Goal: Task Accomplishment & Management: Complete application form

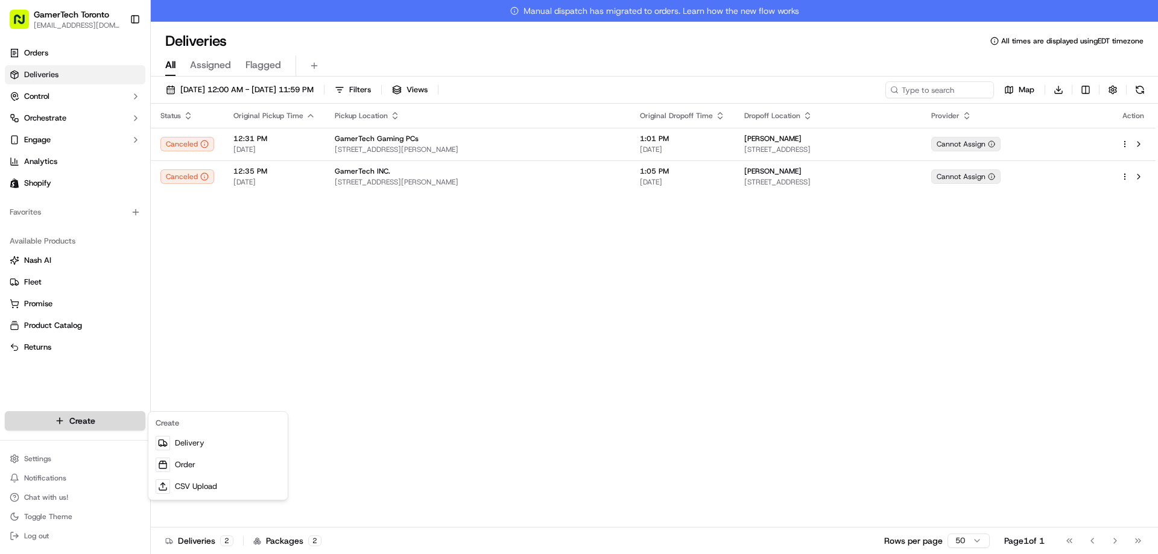
click at [99, 421] on html "GamerTech Toronto [EMAIL_ADDRESS][DOMAIN_NAME] Toggle Sidebar Orders Deliveries…" at bounding box center [579, 277] width 1158 height 554
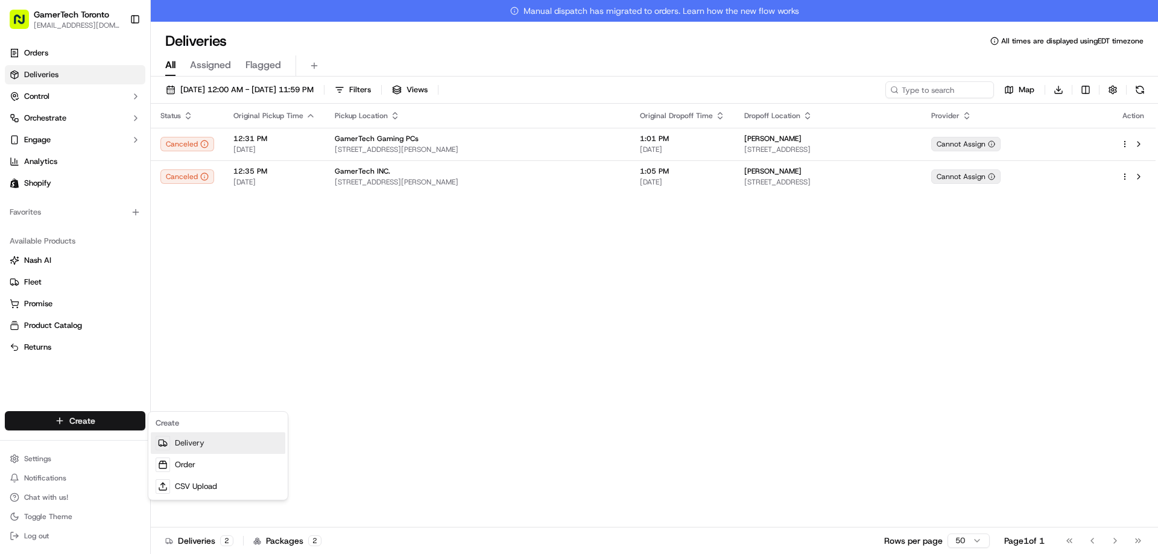
click at [198, 445] on link "Delivery" at bounding box center [218, 443] width 134 height 22
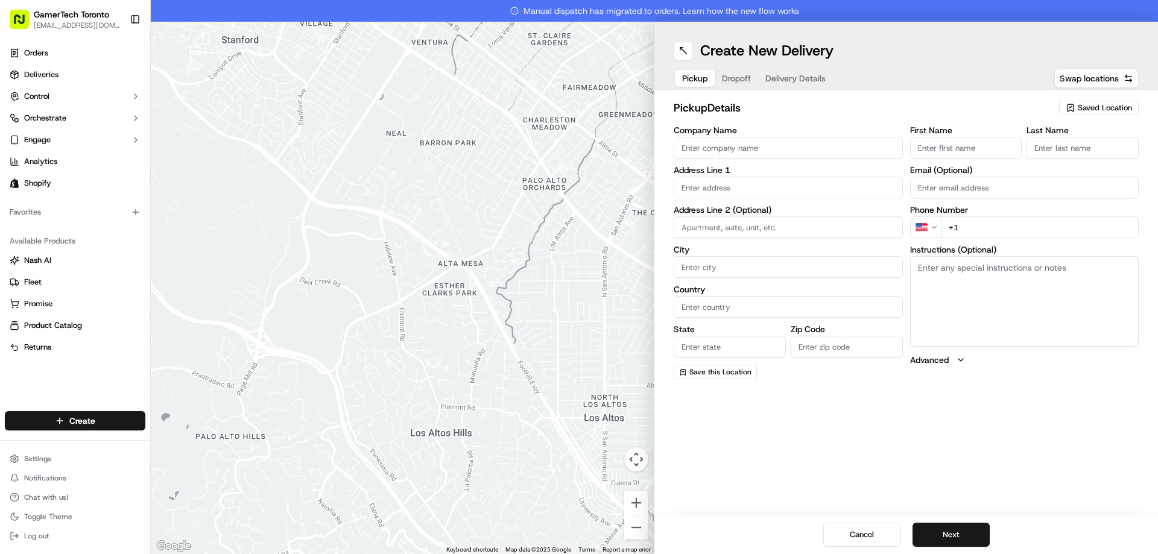
click at [1102, 107] on span "Saved Location" at bounding box center [1105, 108] width 54 height 11
click at [1078, 177] on span "GamerTech Head Office (61100064933)" at bounding box center [1078, 171] width 148 height 11
type input "GamerTech Head Office"
type input "[STREET_ADDRESS]"
type input "#10"
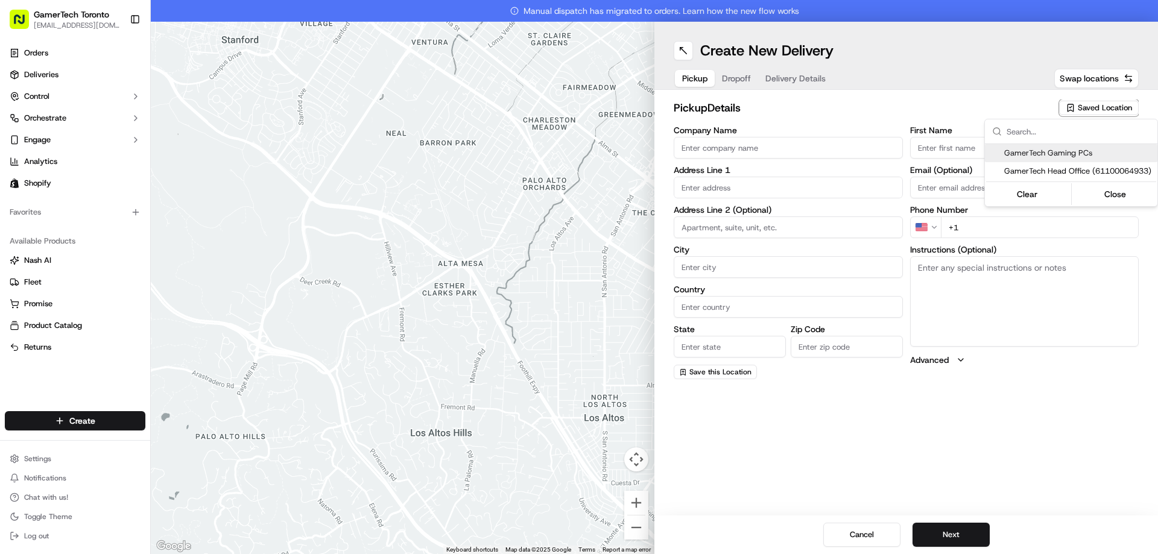
type input "[PERSON_NAME]"
type input "CA"
type input "ON"
type input "L4K 3R8"
type input "[PERSON_NAME]"
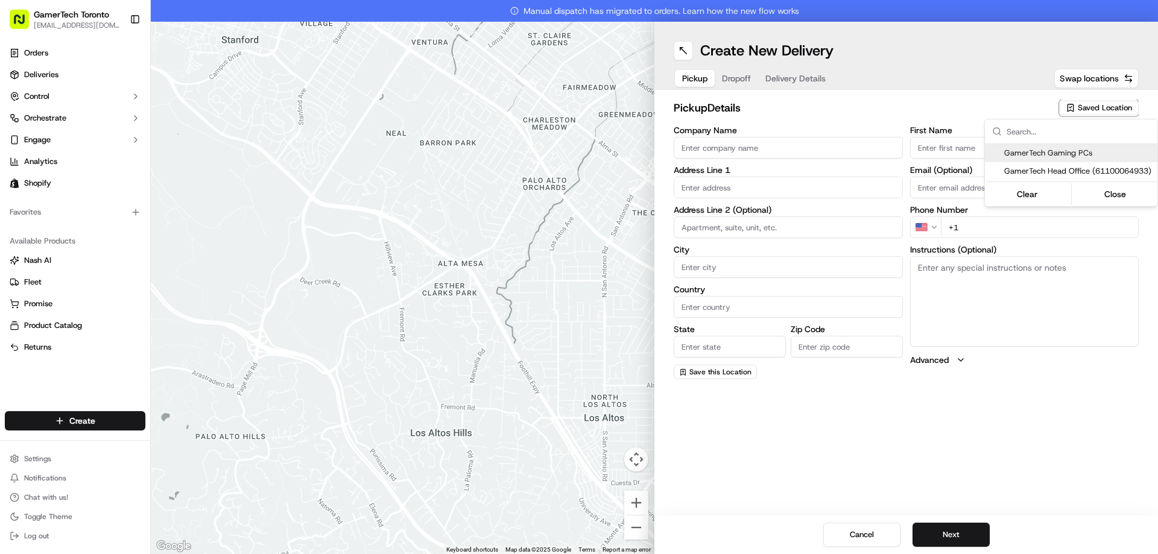
type input "Maierean"
type input "[EMAIL_ADDRESS][DOMAIN_NAME]"
type input "[PHONE_NUMBER]"
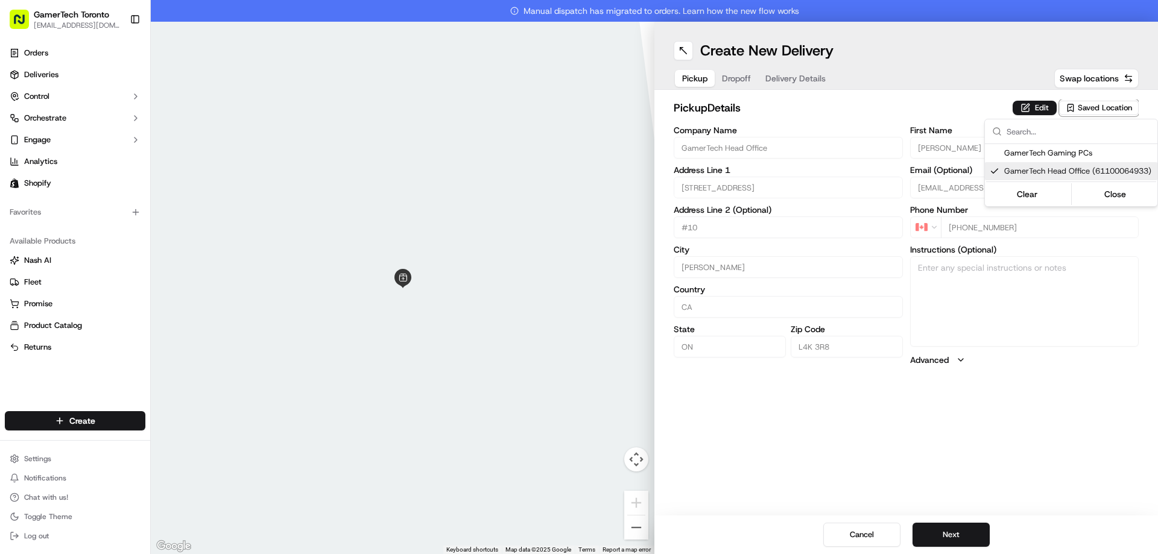
click at [1087, 177] on span "GamerTech Head Office (61100064933)" at bounding box center [1078, 171] width 148 height 11
type input "+1"
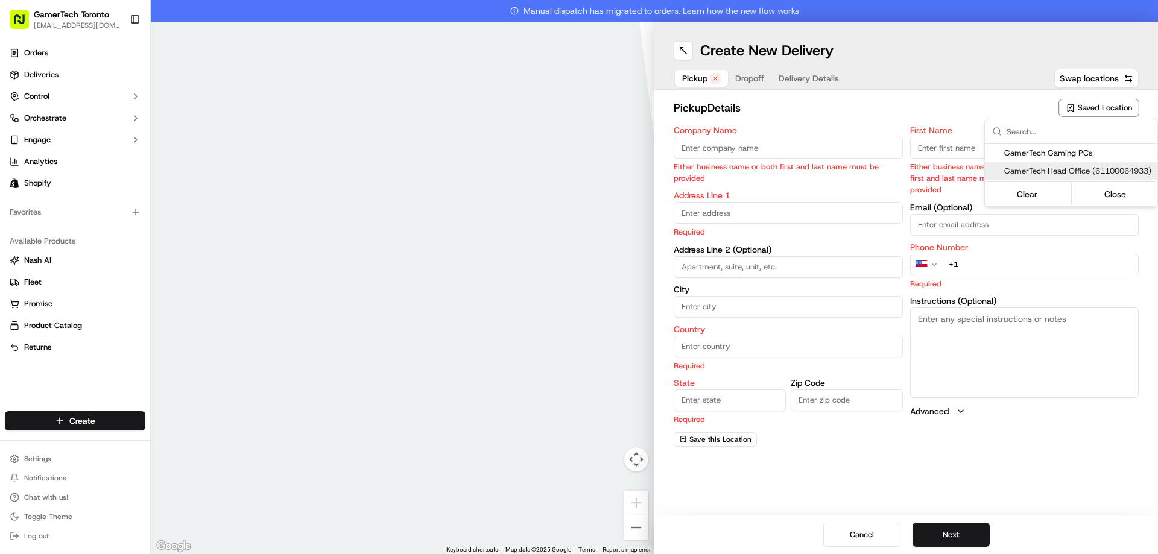
click at [1091, 180] on div "GamerTech Head Office (61100064933)" at bounding box center [1071, 171] width 172 height 18
type input "GamerTech Head Office"
type input "[STREET_ADDRESS]"
type input "#10"
type input "[PERSON_NAME]"
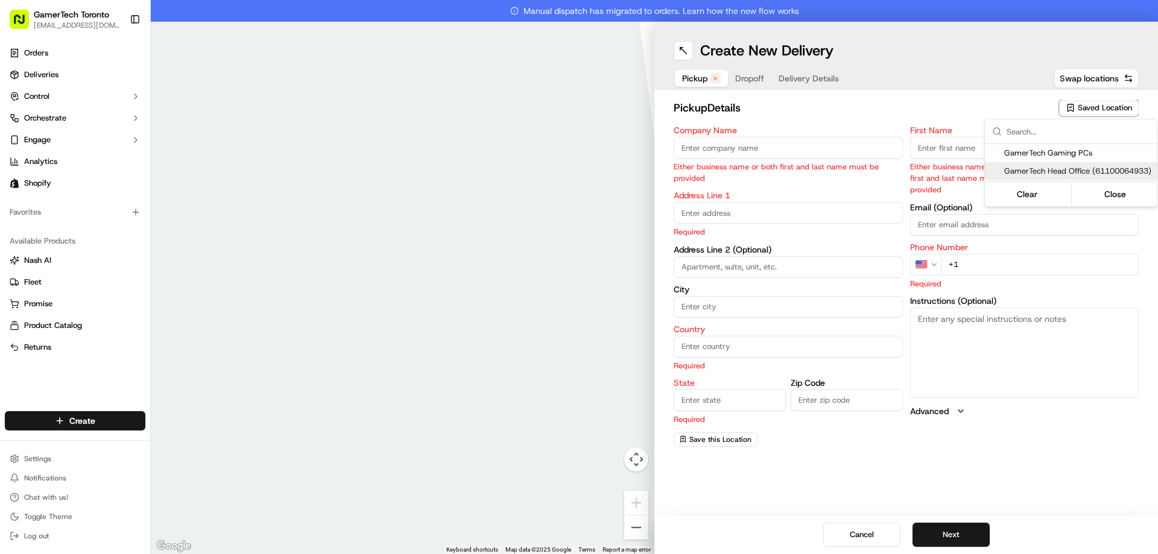
type input "CA"
type input "ON"
type input "L4K 3R8"
type input "[PERSON_NAME]"
type input "Maierean"
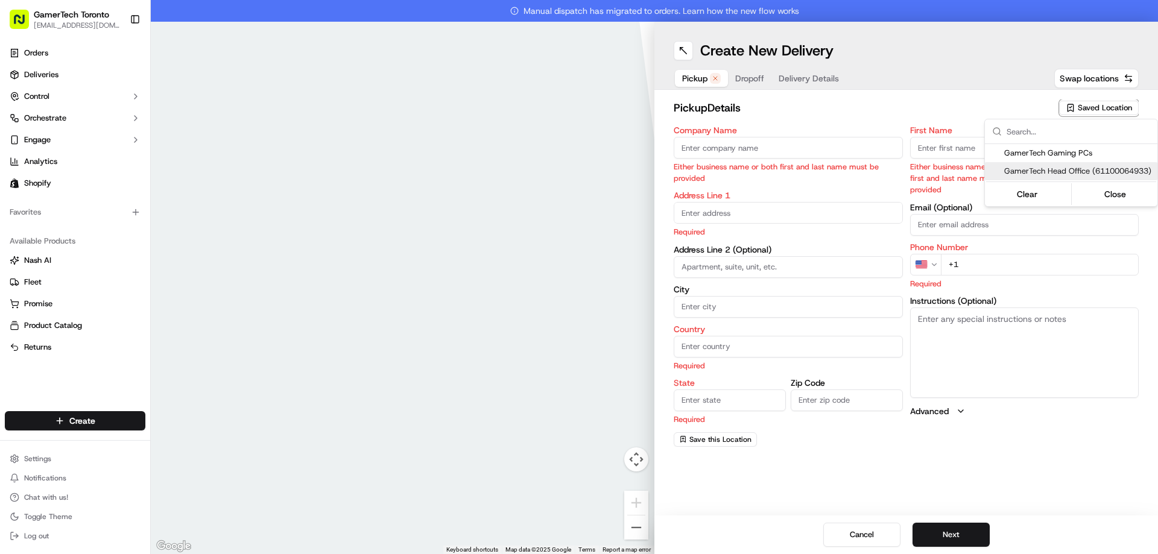
type input "[EMAIL_ADDRESS][DOMAIN_NAME]"
type input "[PHONE_NUMBER]"
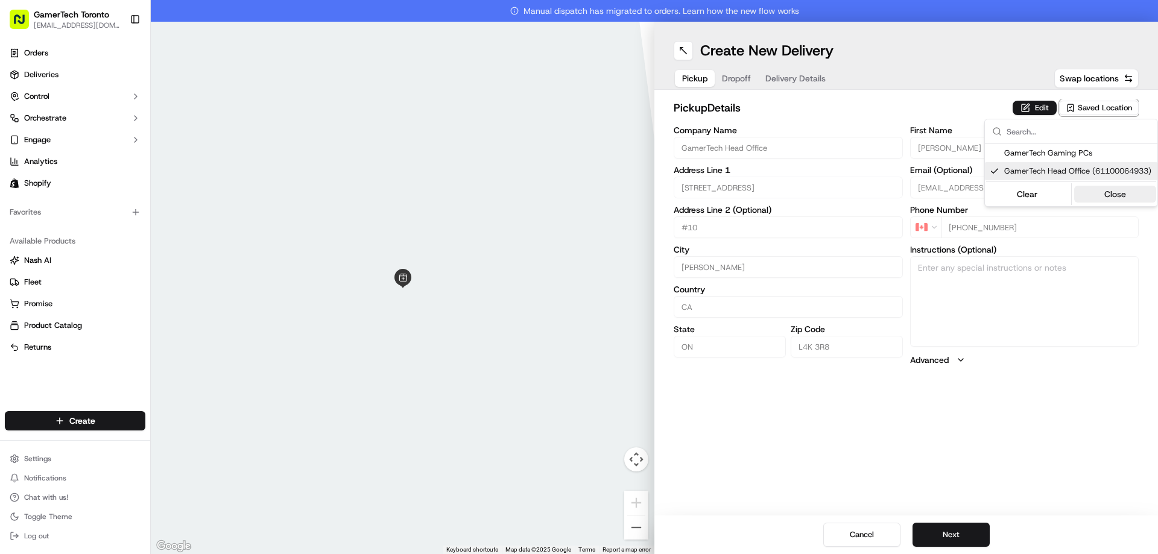
click at [1105, 201] on button "Close" at bounding box center [1115, 194] width 83 height 17
click at [961, 535] on button "Next" at bounding box center [950, 535] width 77 height 24
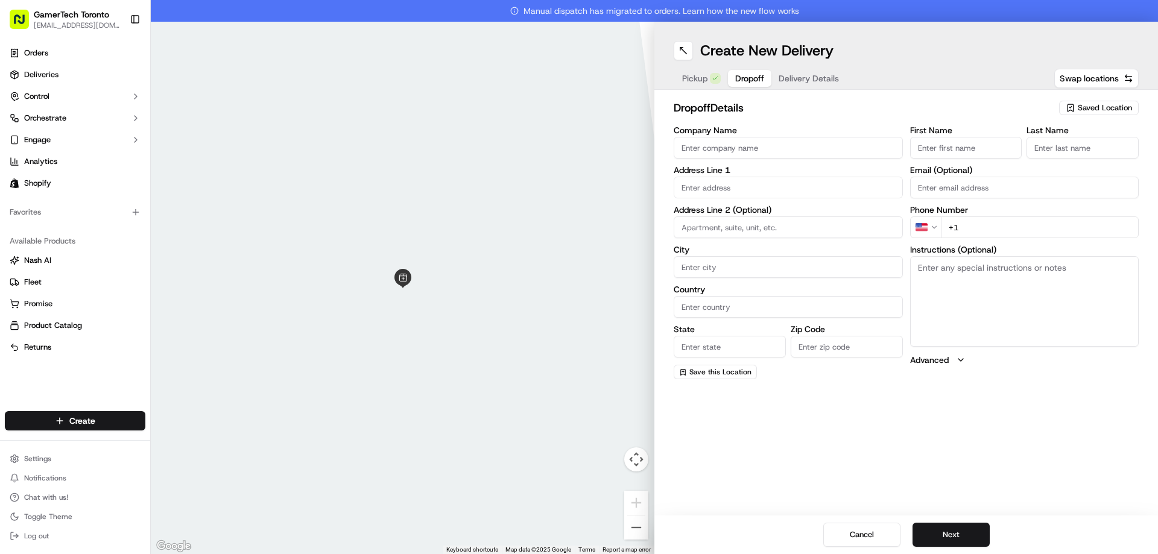
click at [779, 165] on div "Company Name Address Line 1 Address Line 2 (Optional) City Country State Zip Co…" at bounding box center [788, 252] width 229 height 253
click at [1007, 151] on input "First Name" at bounding box center [966, 148] width 112 height 22
type input "[PERSON_NAME]"
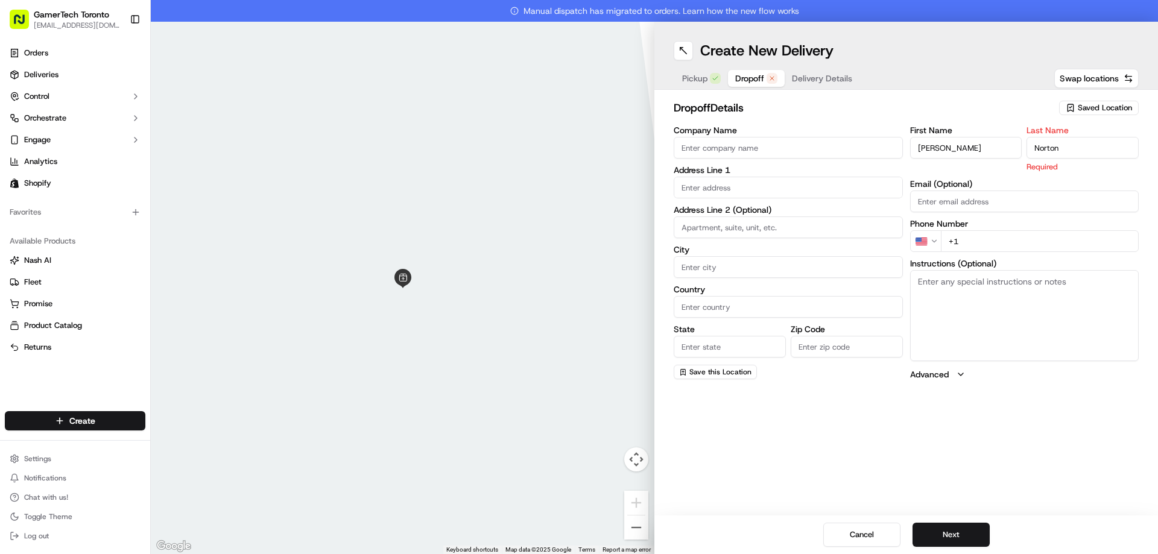
type input "Norton"
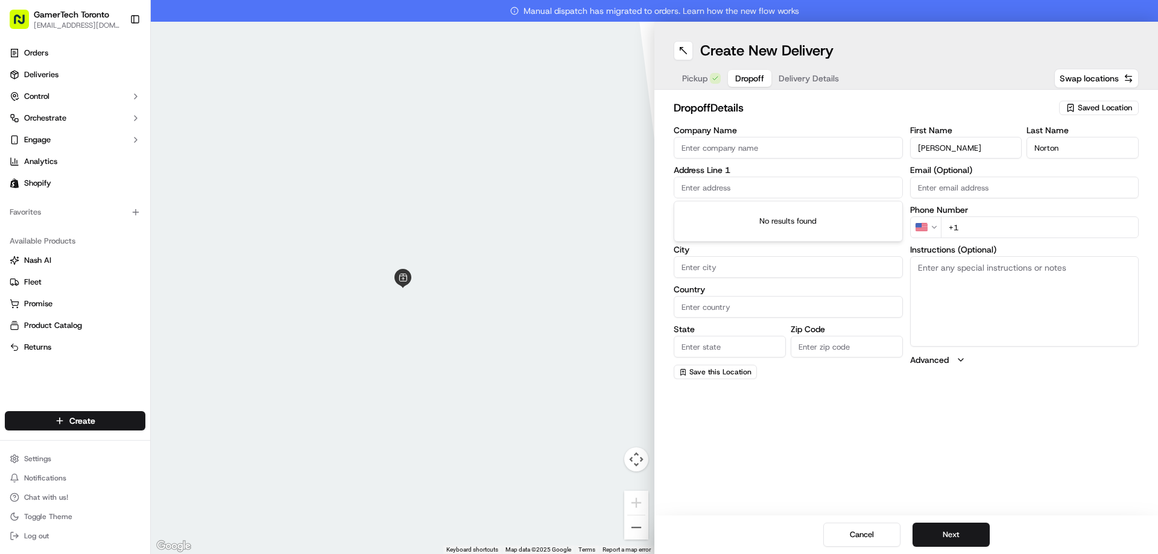
click at [814, 188] on input "text" at bounding box center [788, 188] width 229 height 22
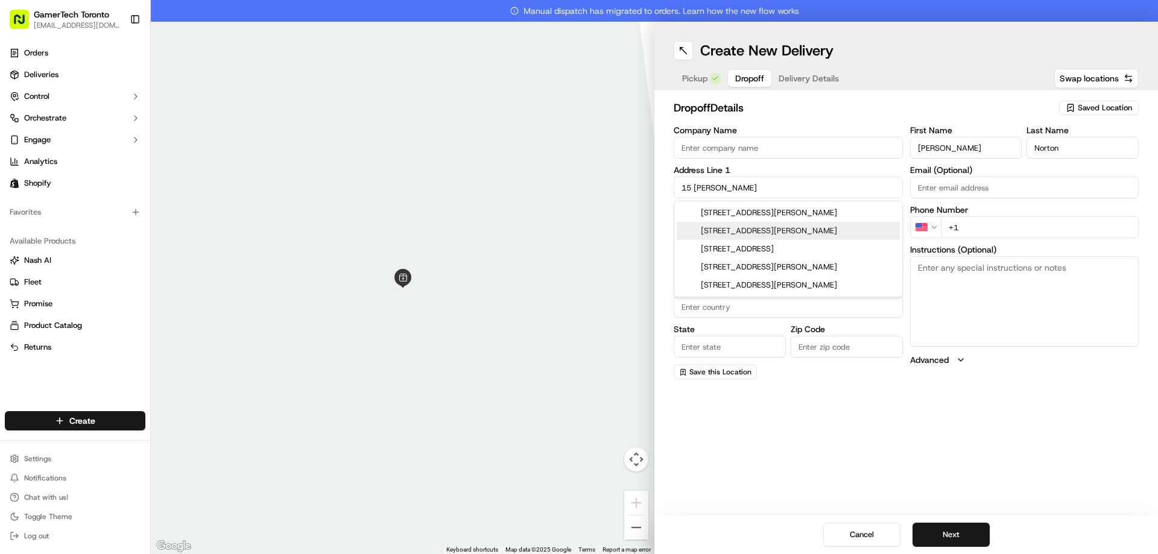
click at [810, 235] on div "[STREET_ADDRESS][PERSON_NAME]" at bounding box center [788, 231] width 223 height 18
type input "[STREET_ADDRESS][PERSON_NAME]"
type input "[GEOGRAPHIC_DATA]"
type input "ON"
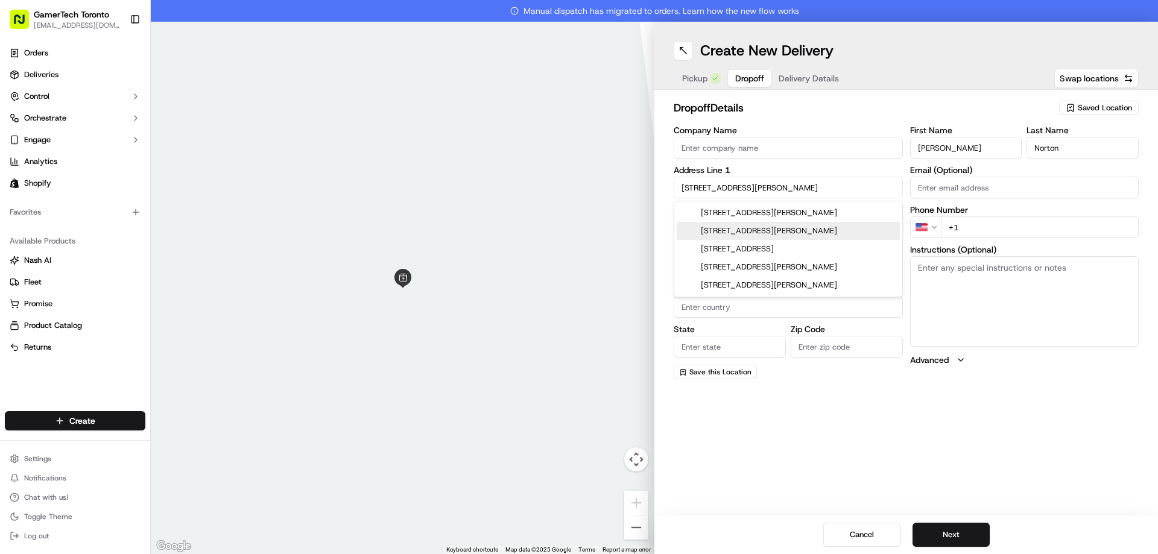
type input "M6N 2W8"
type input "[STREET_ADDRESS][PERSON_NAME]"
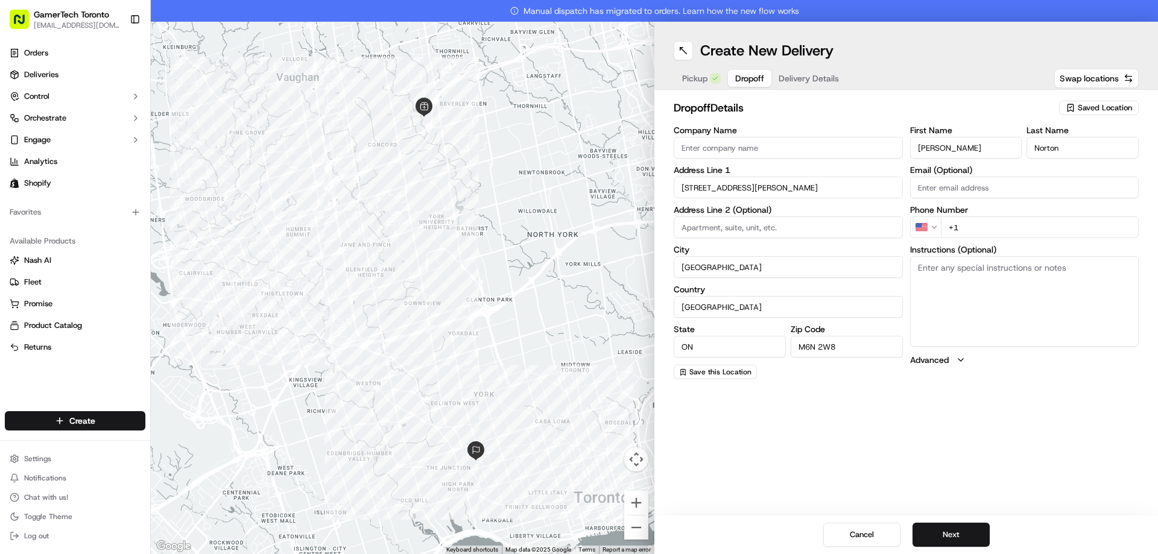
click at [1006, 233] on input "+1" at bounding box center [1040, 227] width 198 height 22
type input "[PHONE_NUMBER]"
click at [943, 188] on input "Email (Optional)" at bounding box center [1024, 188] width 229 height 22
paste input "[EMAIL_ADDRESS][PERSON_NAME][DOMAIN_NAME]"
type input "[EMAIL_ADDRESS][PERSON_NAME][DOMAIN_NAME]"
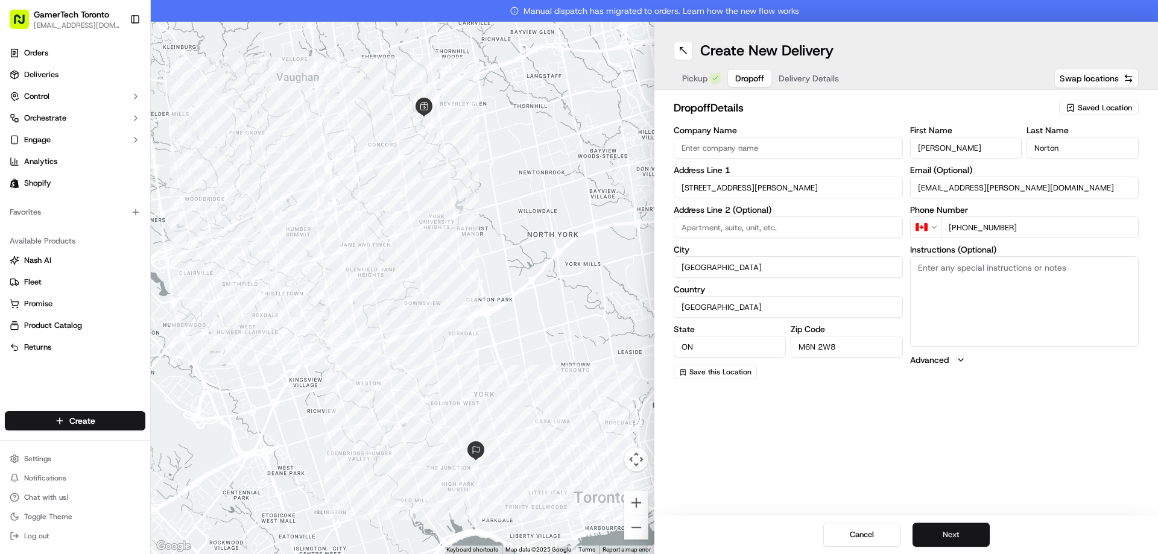
click at [953, 535] on button "Next" at bounding box center [950, 535] width 77 height 24
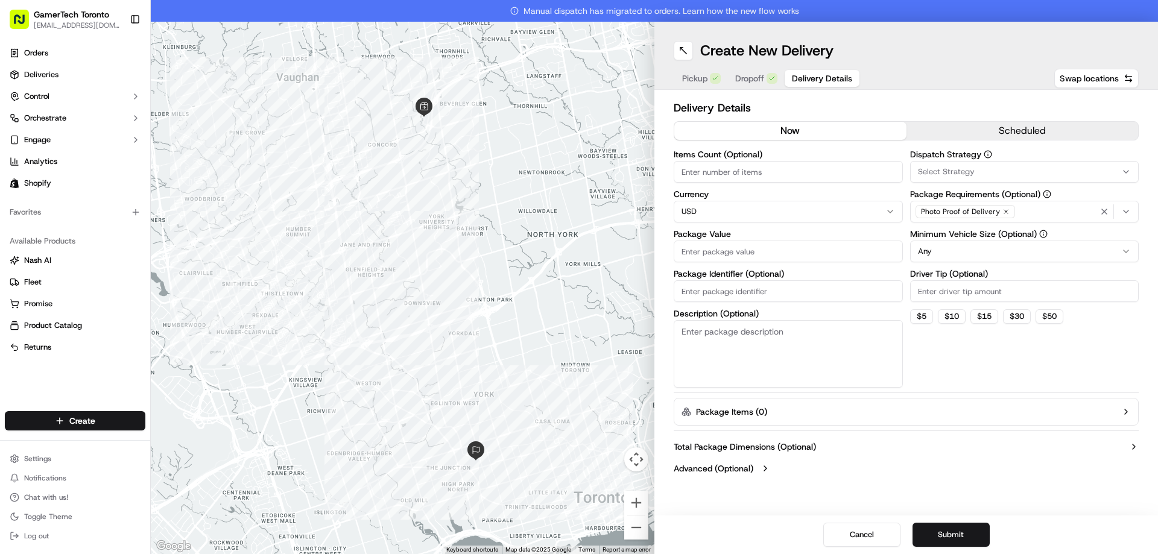
click at [781, 169] on input "Items Count (Optional)" at bounding box center [788, 172] width 229 height 22
type input "1"
click at [771, 245] on input "Package Value" at bounding box center [788, 252] width 229 height 22
type input "5"
click at [1034, 219] on div "Photo Proof of Delivery" at bounding box center [1024, 212] width 223 height 18
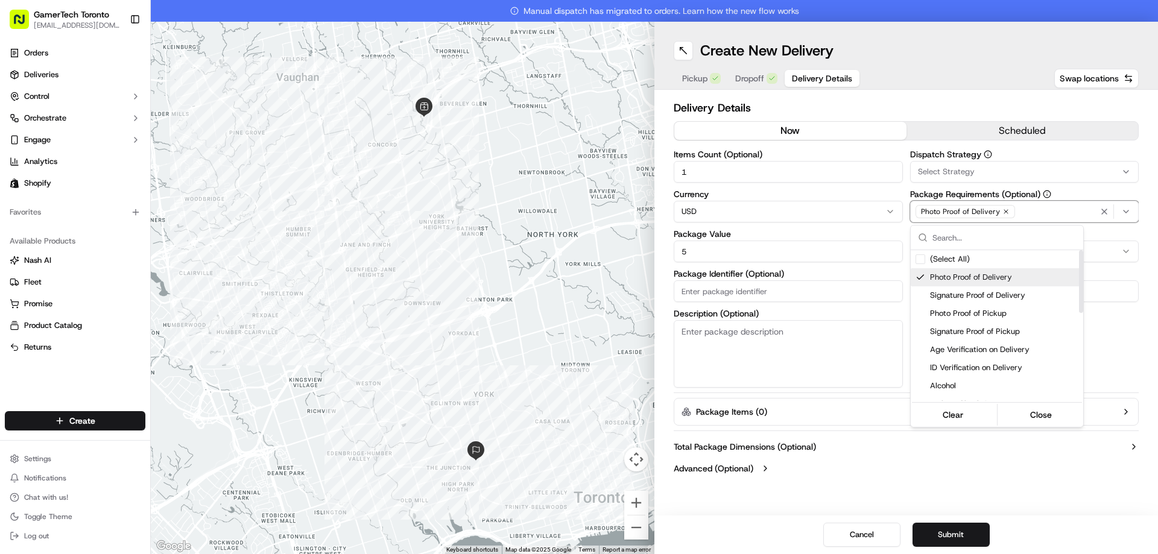
click at [982, 283] on div "Photo Proof of Delivery" at bounding box center [997, 277] width 172 height 18
click at [1009, 299] on span "Meet on Delivery" at bounding box center [1004, 295] width 148 height 11
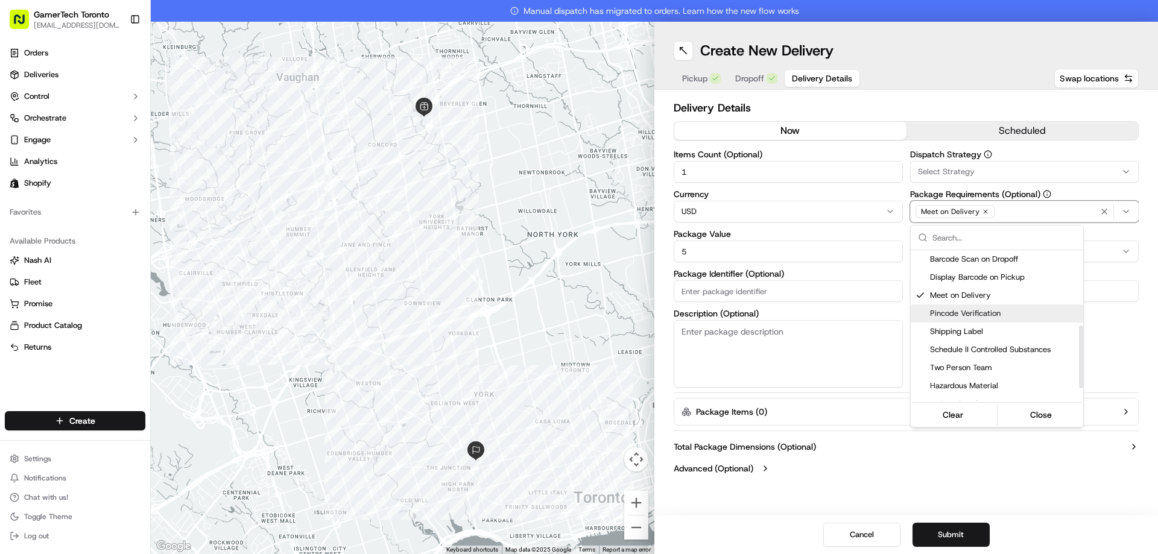
click at [1003, 308] on span "Pincode Verification" at bounding box center [1004, 313] width 148 height 11
click at [1045, 420] on button "Close" at bounding box center [1041, 414] width 83 height 17
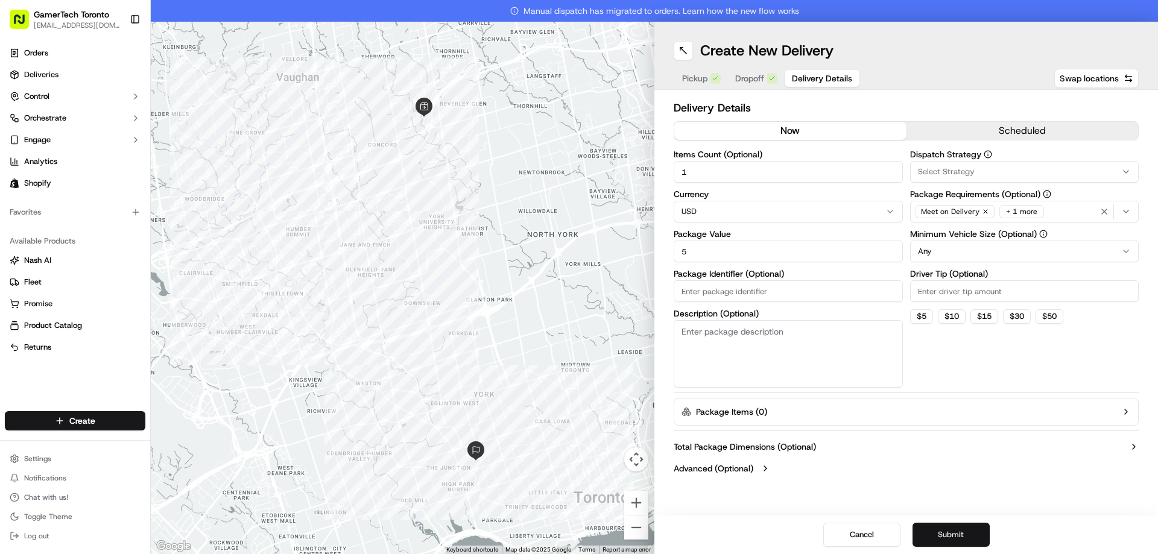
click at [968, 528] on button "Submit" at bounding box center [950, 535] width 77 height 24
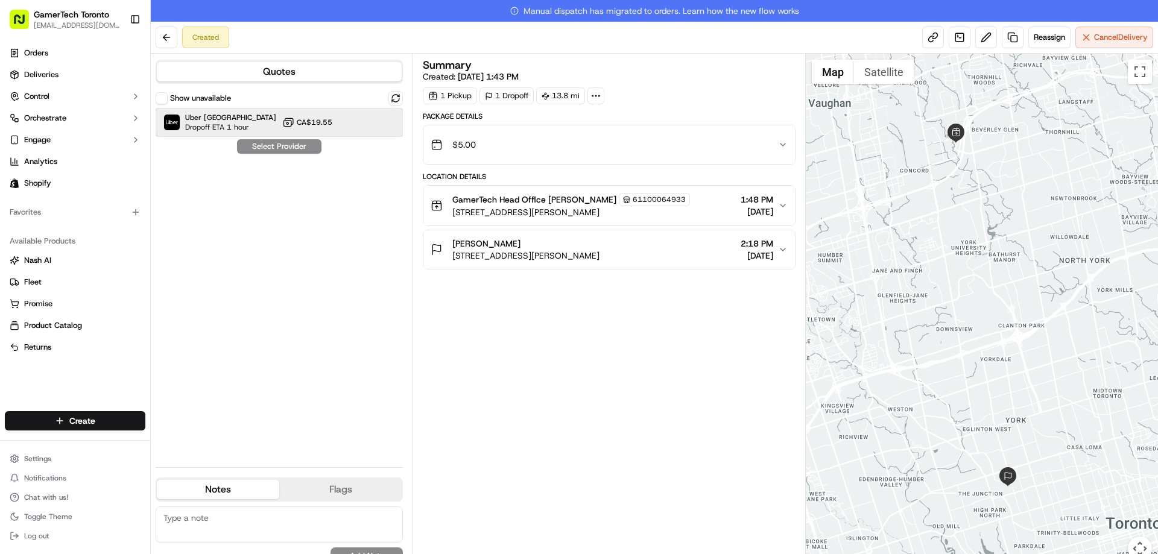
click at [344, 130] on div "Uber Canada Dropoff ETA 1 hour CA$19.55" at bounding box center [279, 122] width 247 height 29
click at [319, 147] on button "Assign Provider" at bounding box center [279, 146] width 86 height 14
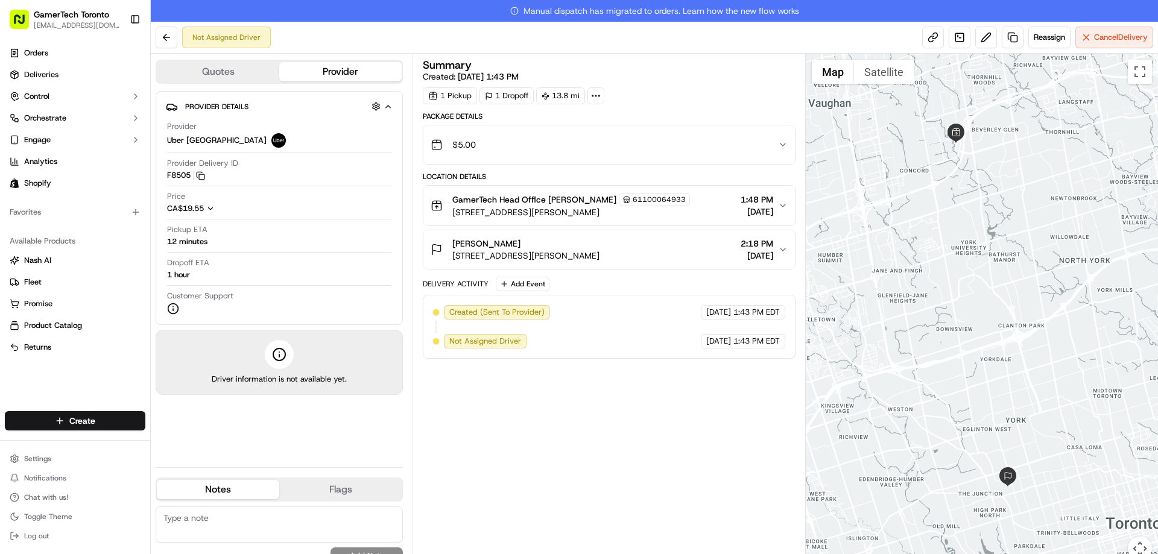
click at [592, 98] on icon at bounding box center [595, 95] width 11 height 11
click at [595, 98] on icon at bounding box center [595, 95] width 11 height 11
click at [379, 113] on button "button" at bounding box center [375, 106] width 15 height 15
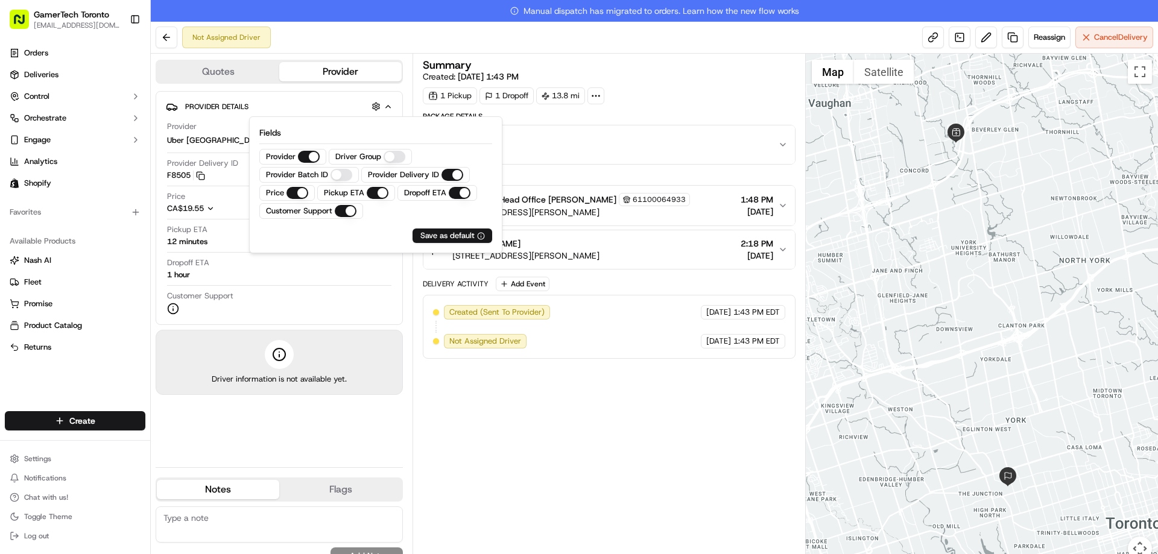
click at [254, 76] on button "Quotes" at bounding box center [218, 71] width 122 height 19
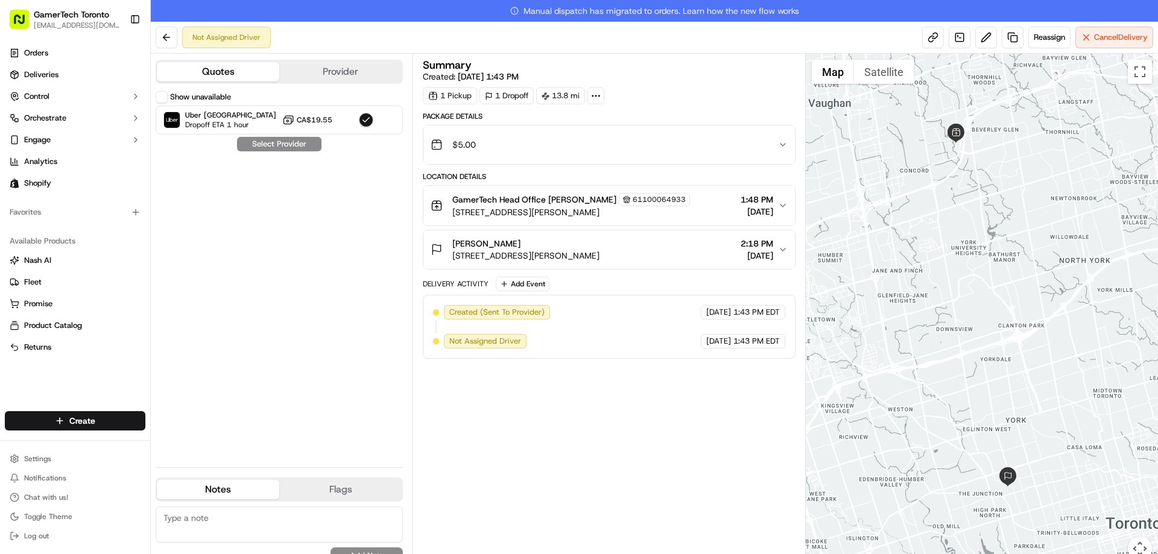
click at [306, 72] on button "Provider" at bounding box center [340, 71] width 122 height 19
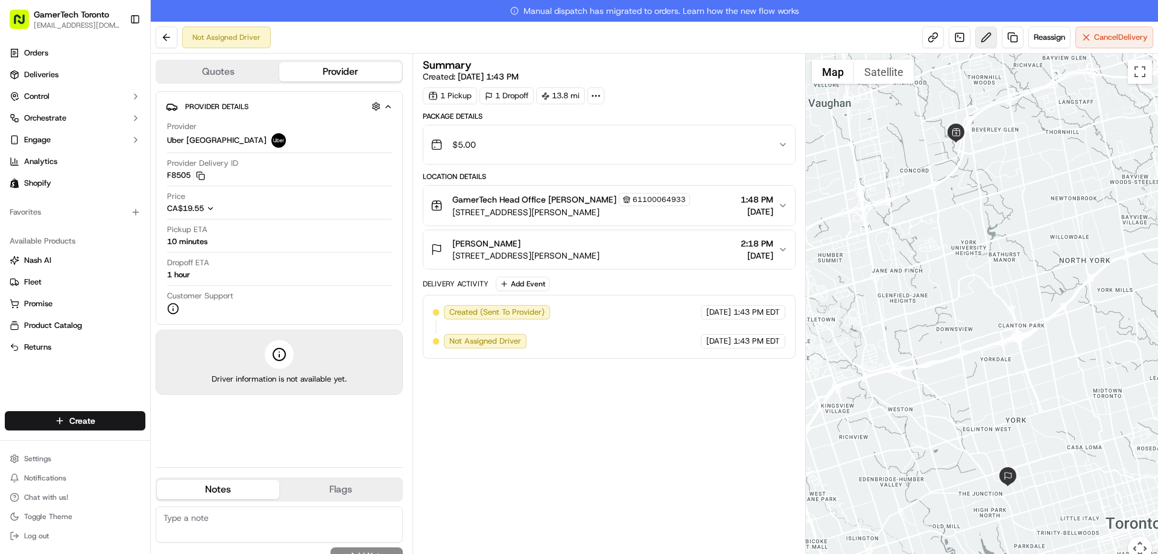
click at [990, 48] on button at bounding box center [986, 38] width 22 height 22
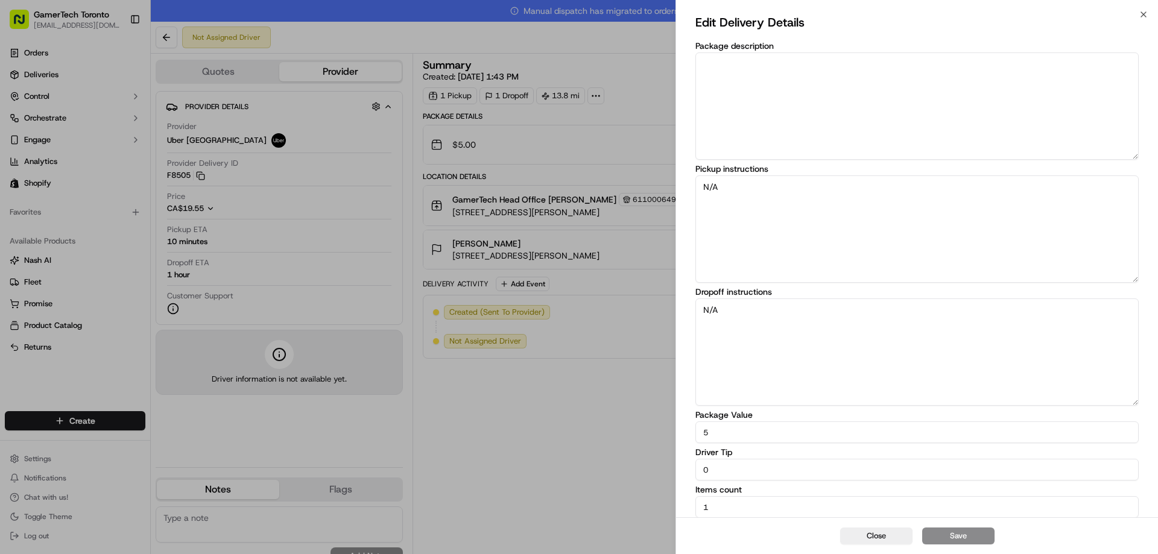
scroll to position [7, 0]
click at [794, 472] on input "0" at bounding box center [916, 467] width 443 height 22
type input "2"
type input "3"
click at [938, 528] on button "Save" at bounding box center [958, 536] width 72 height 17
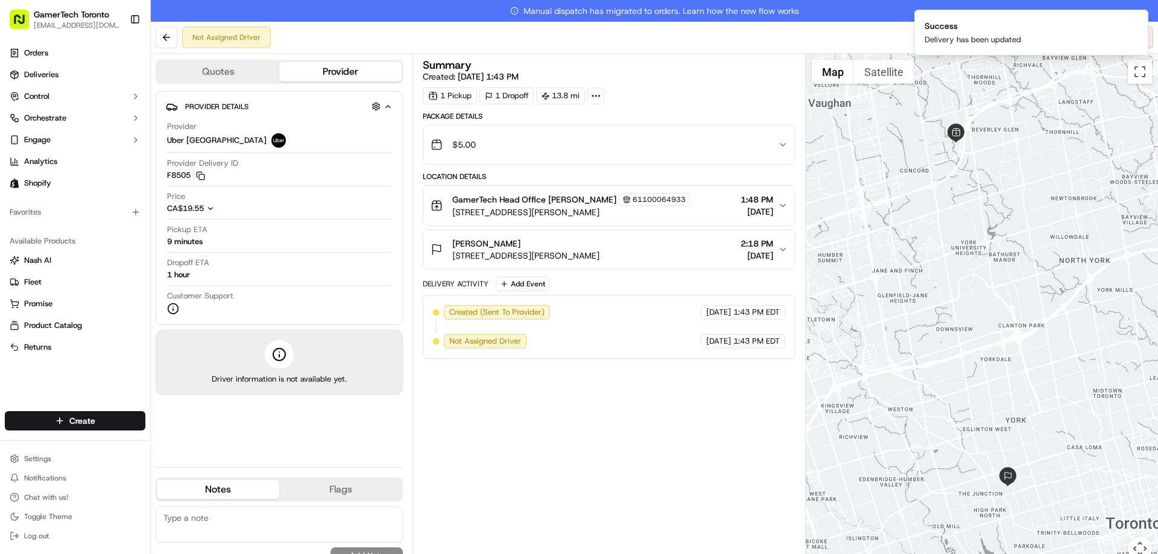
click at [230, 63] on button "Quotes" at bounding box center [218, 71] width 122 height 19
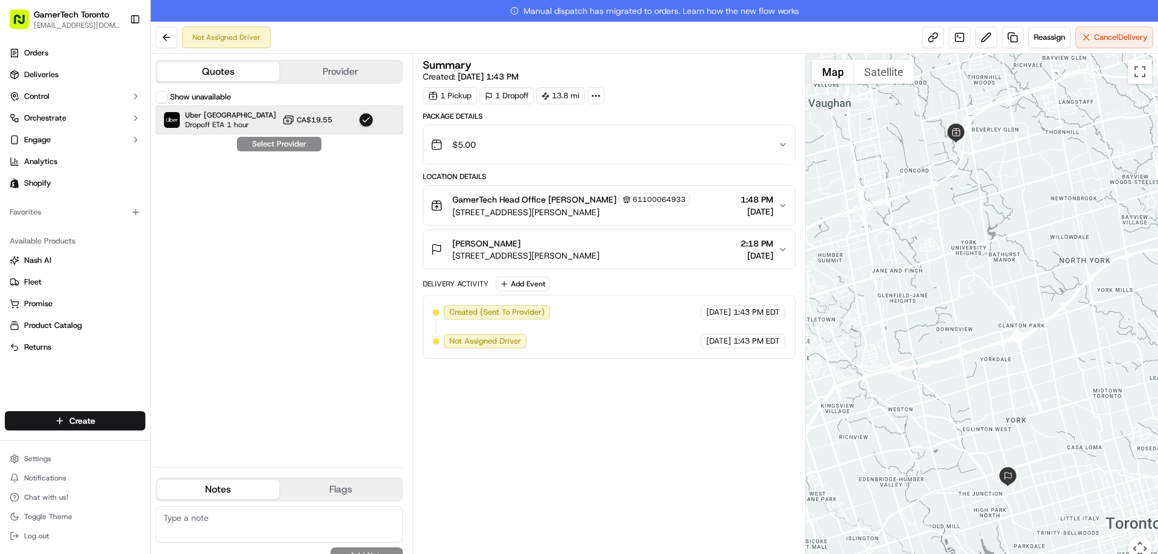
click at [270, 115] on div "Uber Canada Dropoff ETA 1 hour CA$19.55" at bounding box center [279, 120] width 247 height 29
click at [285, 128] on div "Uber Canada Dropoff ETA 1 hour CA$19.55" at bounding box center [279, 120] width 247 height 29
click at [359, 121] on button "button" at bounding box center [366, 120] width 14 height 14
click at [350, 80] on button "Provider" at bounding box center [340, 71] width 122 height 19
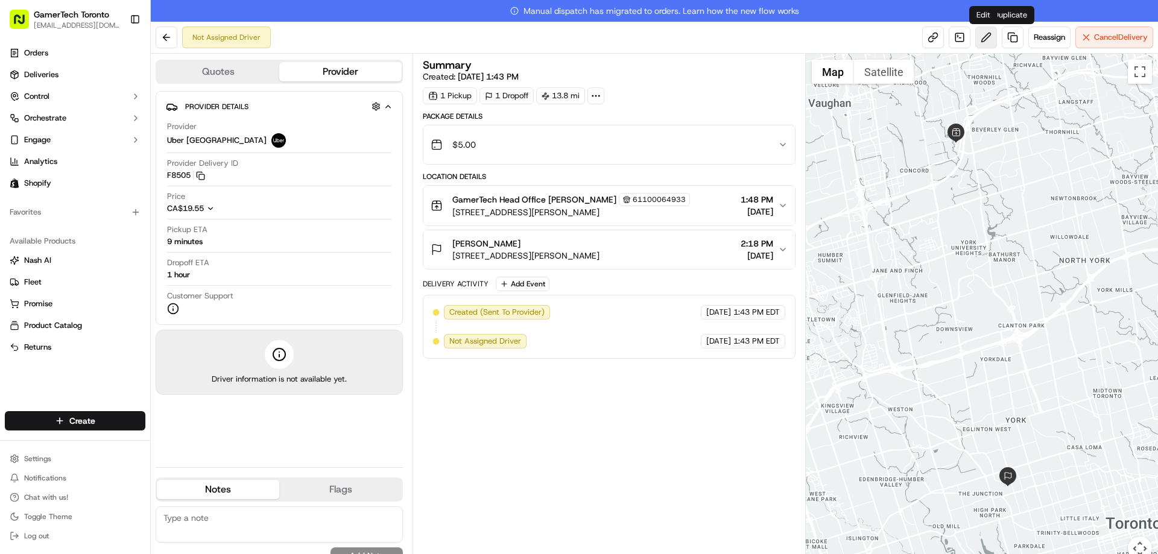
click at [985, 37] on button at bounding box center [986, 38] width 22 height 22
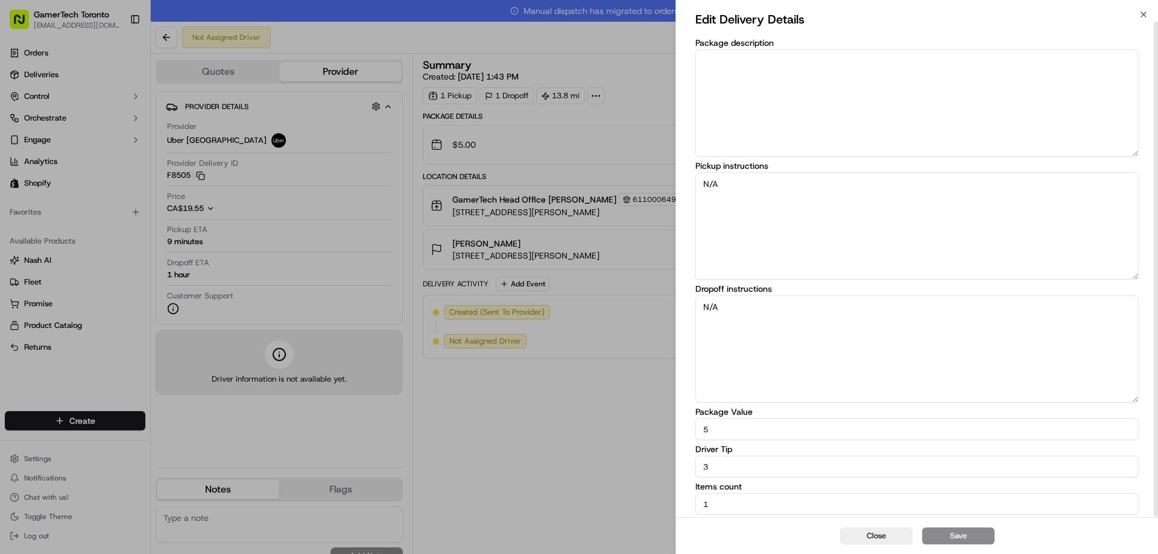
click at [816, 466] on input "3" at bounding box center [916, 467] width 443 height 22
click at [856, 519] on div "Edit Delivery Details Package description Pickup instructions N/A Dropoff instr…" at bounding box center [917, 284] width 482 height 540
click at [861, 528] on button "Close" at bounding box center [876, 536] width 72 height 17
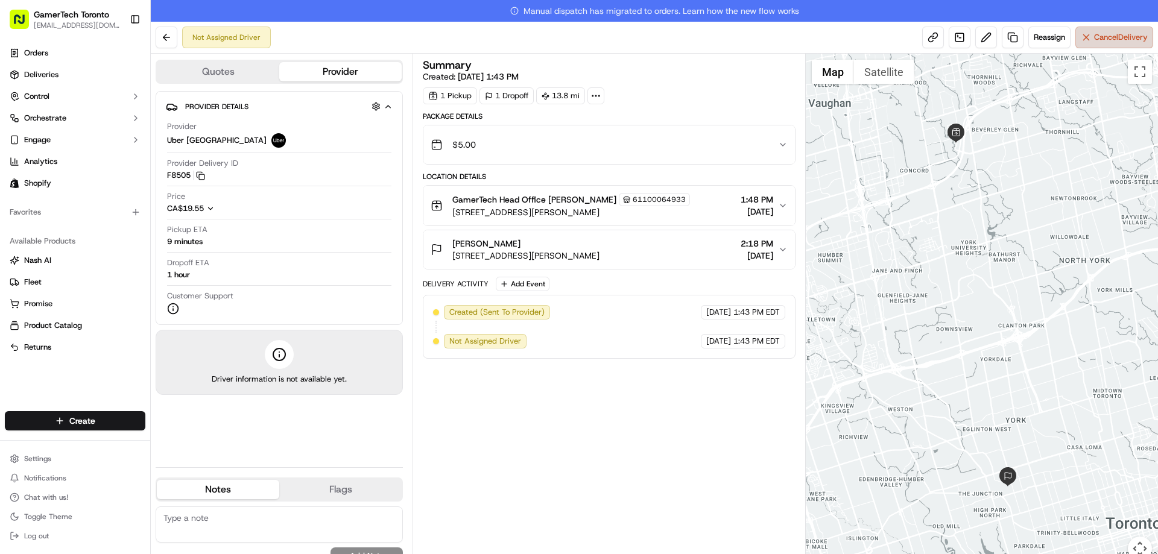
click at [1090, 28] on button "Cancel Delivery" at bounding box center [1114, 38] width 78 height 22
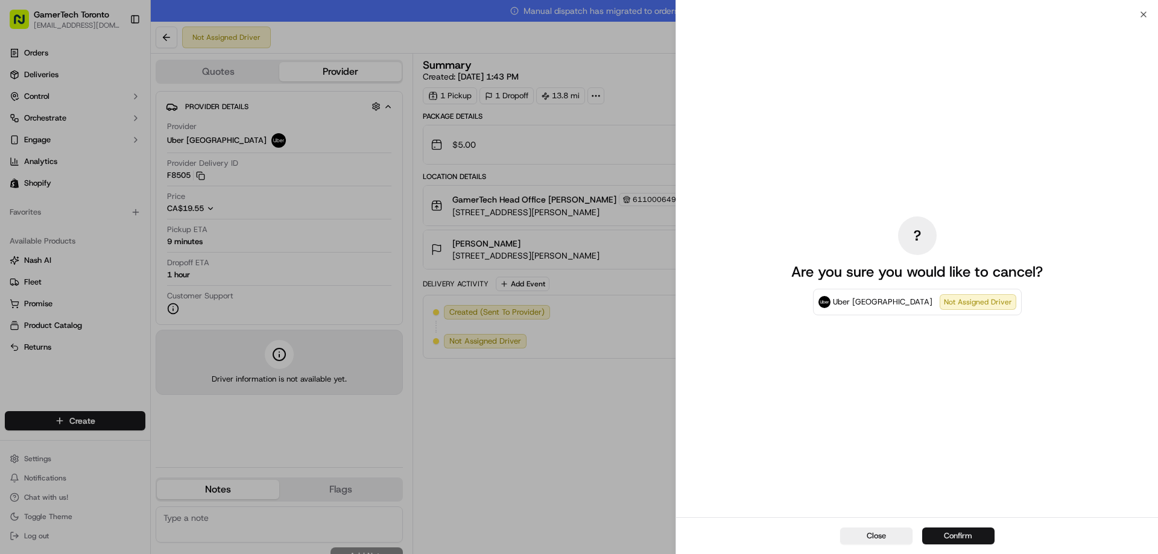
click at [925, 534] on button "Confirm" at bounding box center [958, 536] width 72 height 17
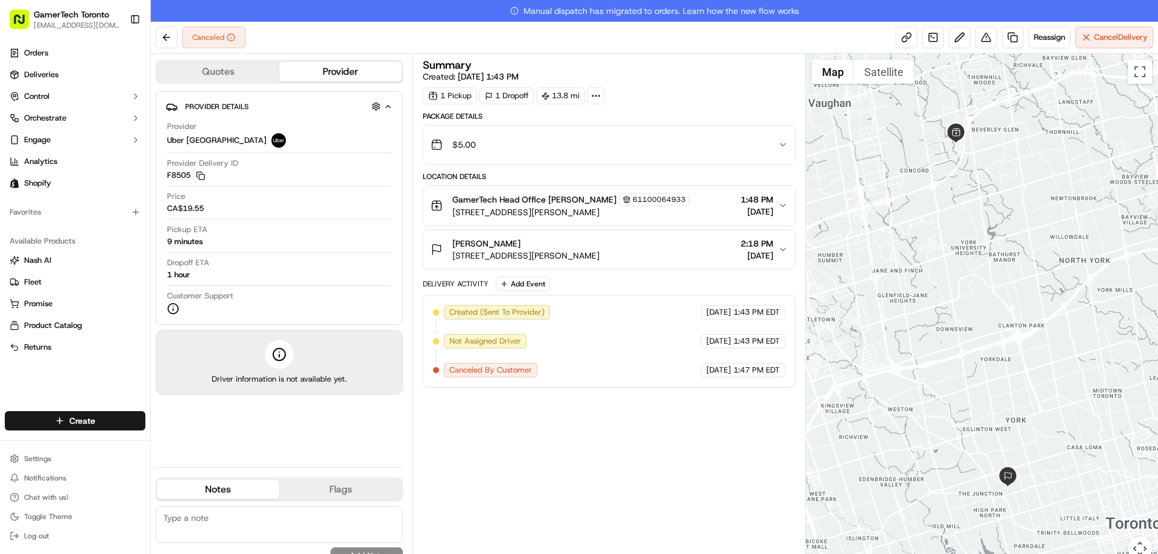
click at [155, 44] on div "Canceled Reassign Cancel Delivery" at bounding box center [654, 38] width 1007 height 32
click at [158, 42] on button at bounding box center [167, 38] width 22 height 22
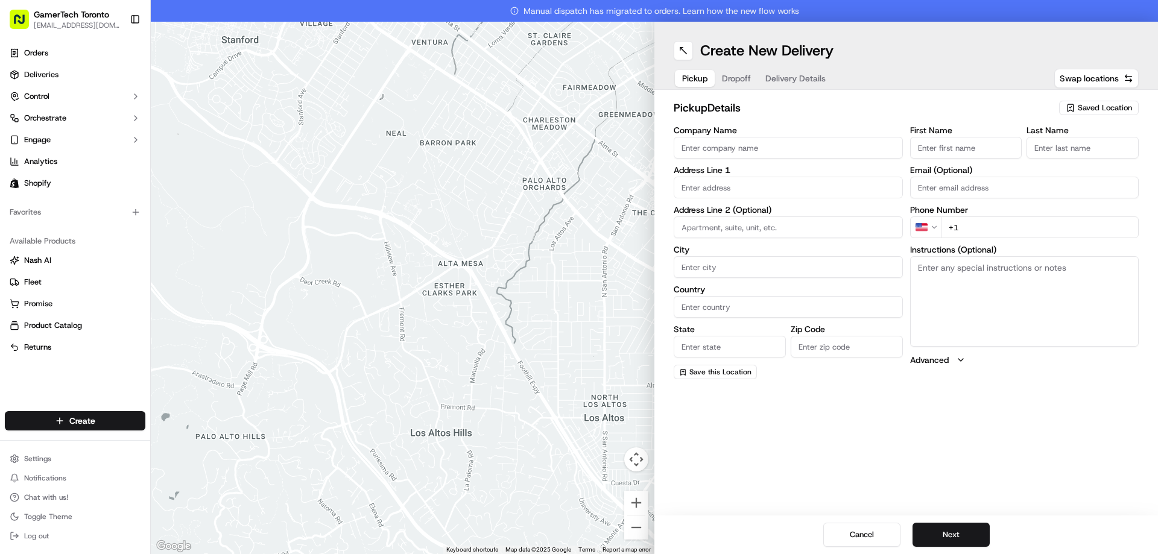
click at [1098, 107] on span "Saved Location" at bounding box center [1105, 108] width 54 height 11
click at [1070, 174] on span "GamerTech Head Office (61100064933)" at bounding box center [1078, 171] width 148 height 11
type input "GamerTech Head Office"
type input "[STREET_ADDRESS]"
type input "#10"
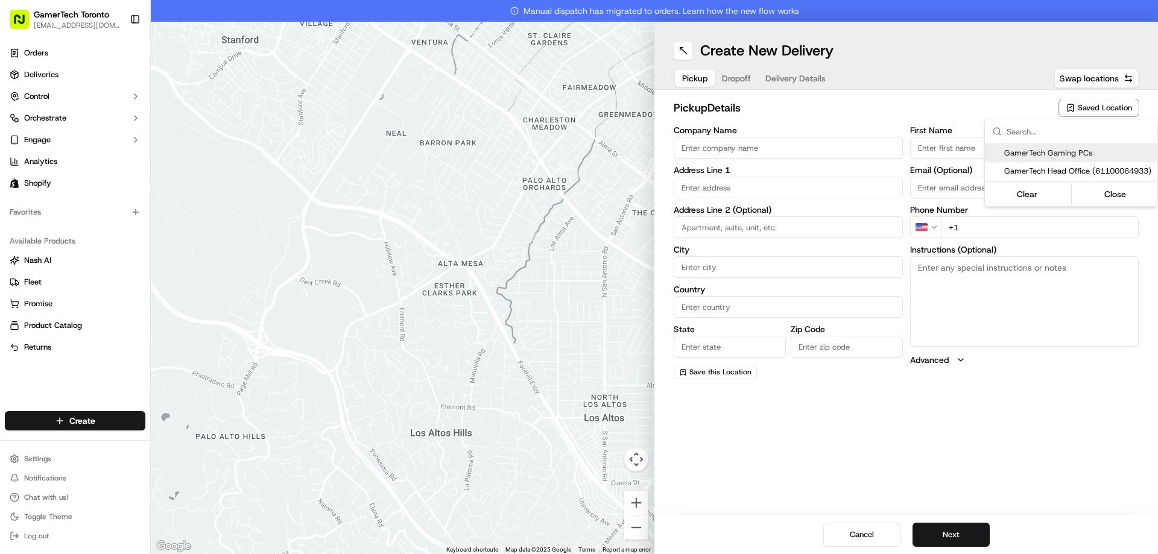
type input "[PERSON_NAME]"
type input "CA"
type input "ON"
type input "L4K 3R8"
type input "[PERSON_NAME]"
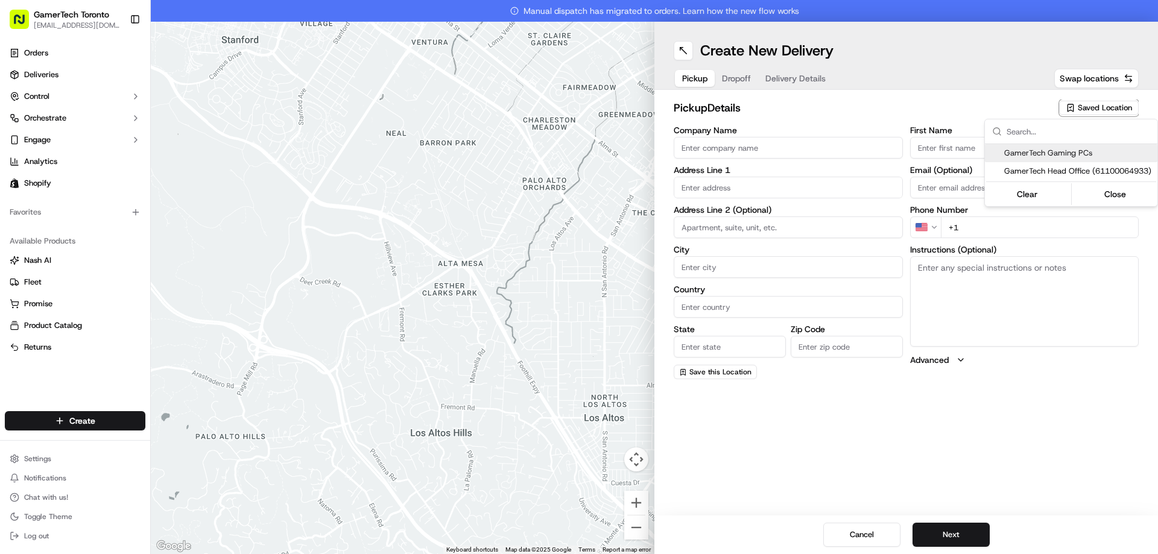
type input "Maierean"
type input "[EMAIL_ADDRESS][DOMAIN_NAME]"
type input "[PHONE_NUMBER]"
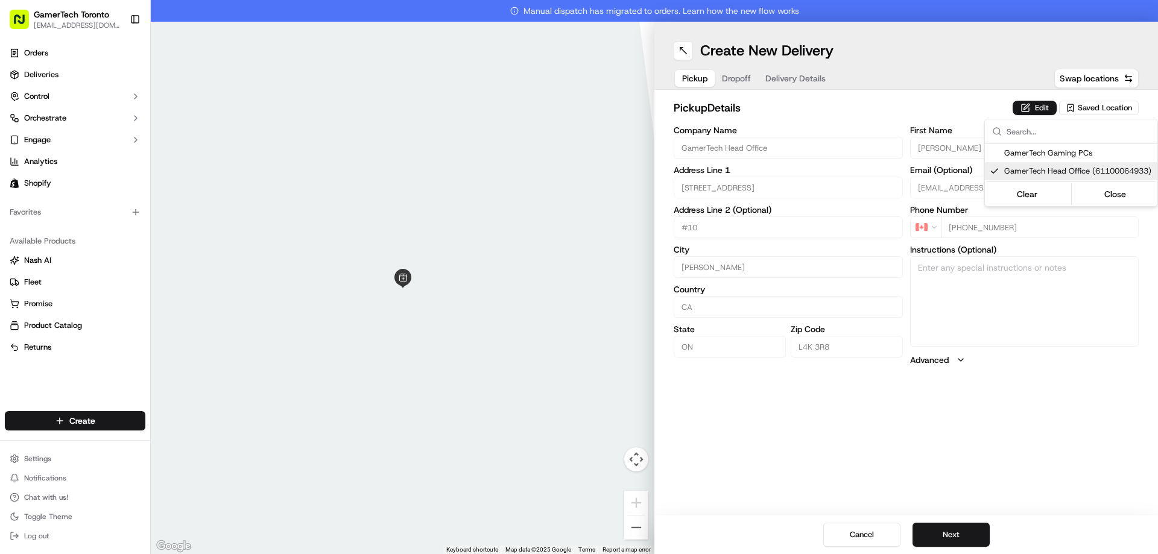
click at [973, 534] on html "GamerTech Toronto [EMAIL_ADDRESS][DOMAIN_NAME] Toggle Sidebar Orders Deliveries…" at bounding box center [579, 277] width 1158 height 554
click at [971, 531] on button "Next" at bounding box center [950, 535] width 77 height 24
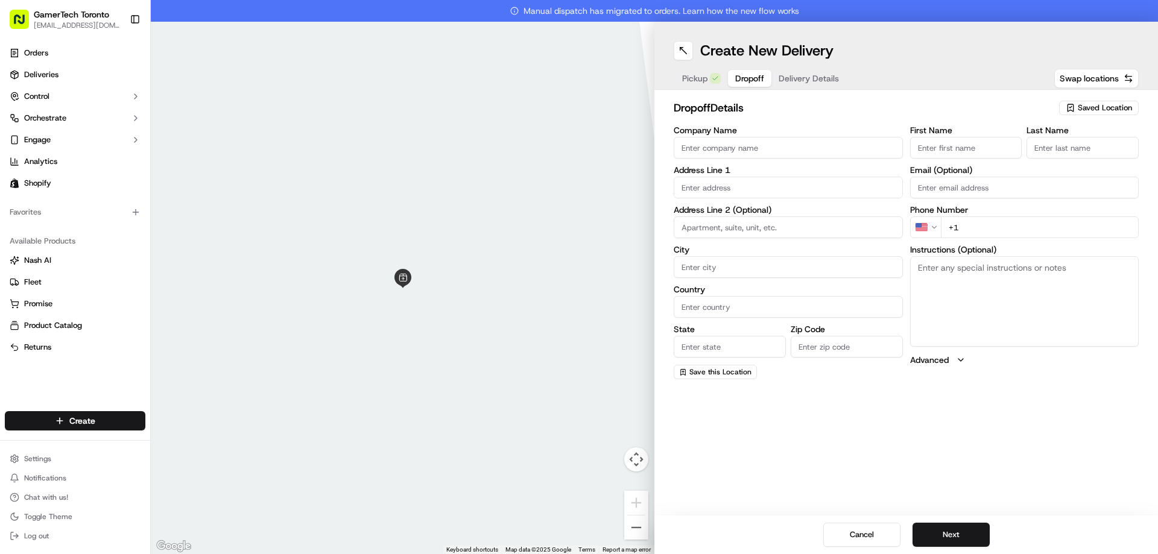
click at [932, 146] on input "First Name" at bounding box center [966, 148] width 112 height 22
type input "[PERSON_NAME]"
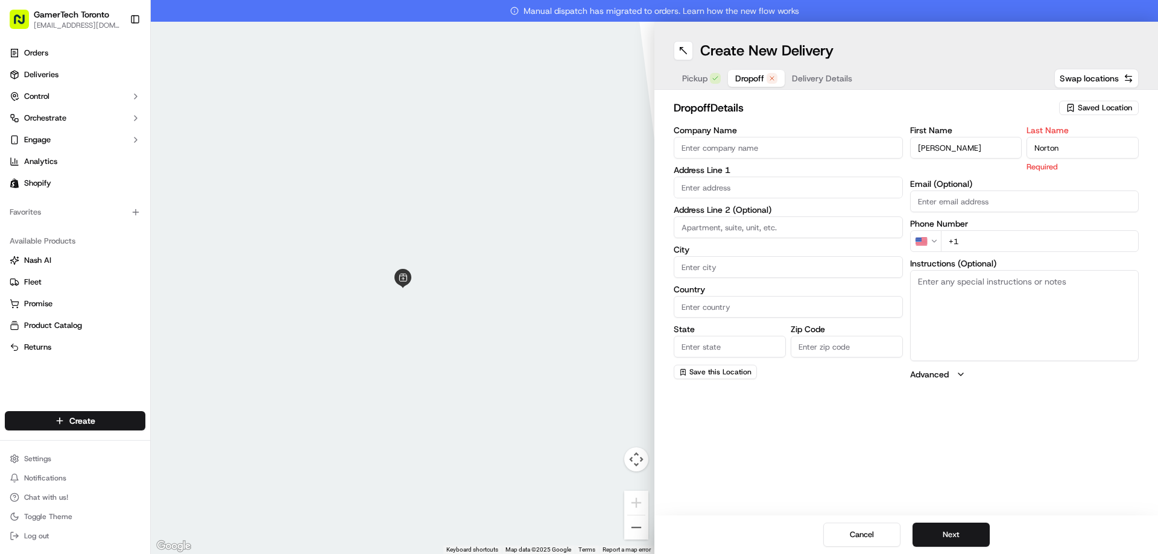
type input "Norton"
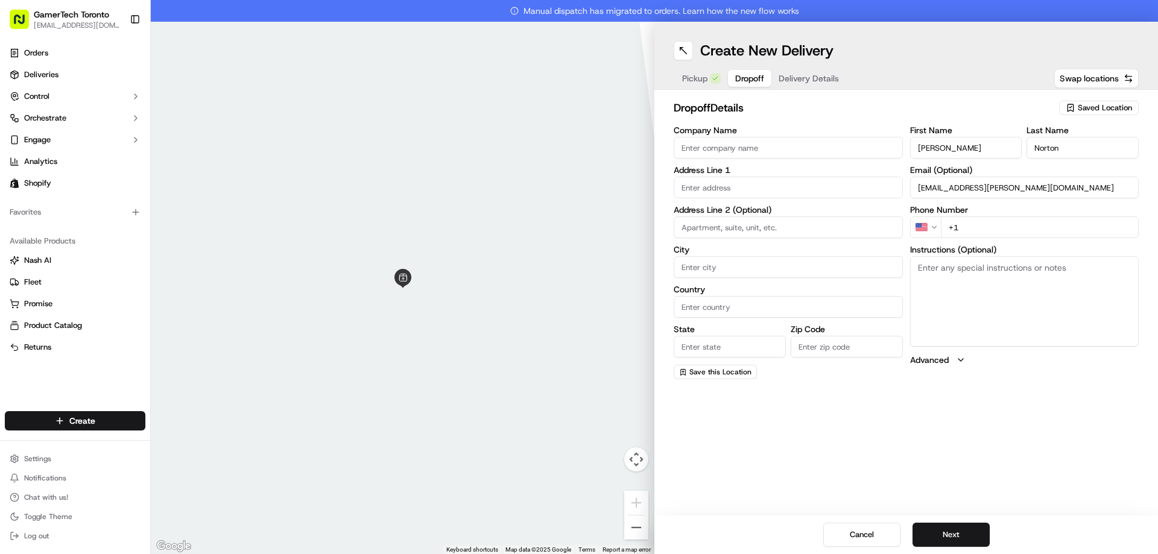
type input "[EMAIL_ADDRESS][PERSON_NAME][DOMAIN_NAME]"
type textarea "4"
click at [988, 229] on input "+1" at bounding box center [1040, 227] width 198 height 22
type input "[PHONE_NUMBER]"
click at [848, 192] on input "text" at bounding box center [788, 188] width 229 height 22
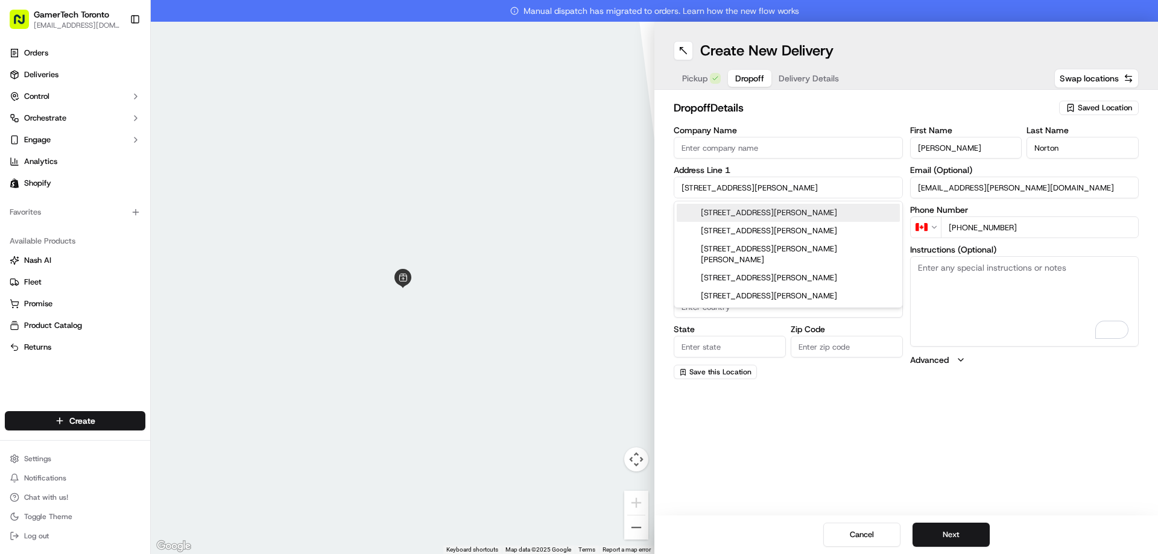
click at [810, 213] on div "[STREET_ADDRESS][PERSON_NAME]" at bounding box center [788, 213] width 223 height 18
type input "[STREET_ADDRESS][PERSON_NAME]"
type input "[GEOGRAPHIC_DATA]"
type input "ON"
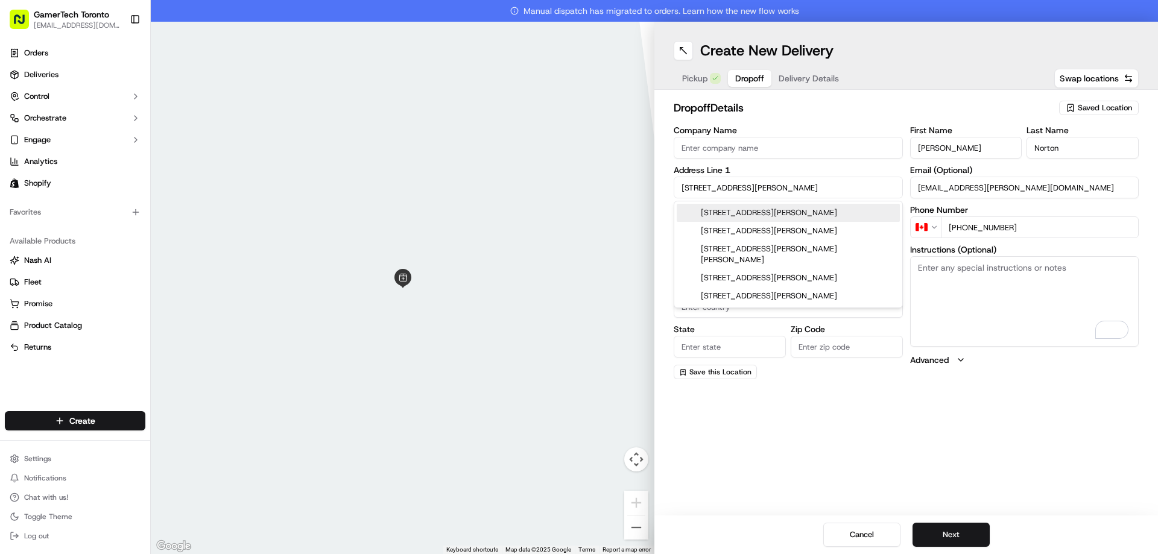
type input "M6N 2W8"
type input "[STREET_ADDRESS][PERSON_NAME]"
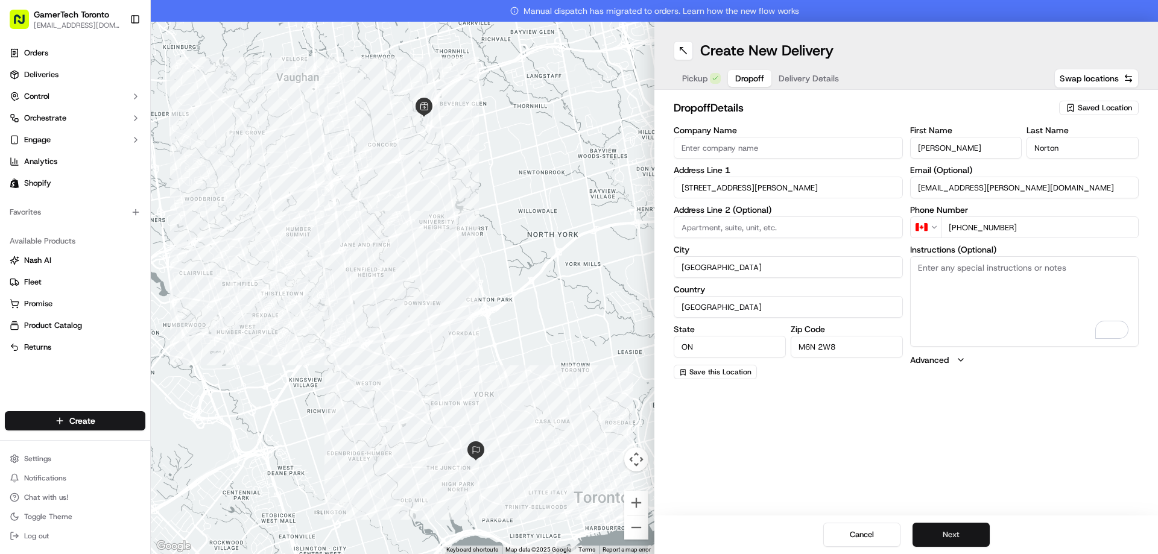
click at [934, 537] on button "Next" at bounding box center [950, 535] width 77 height 24
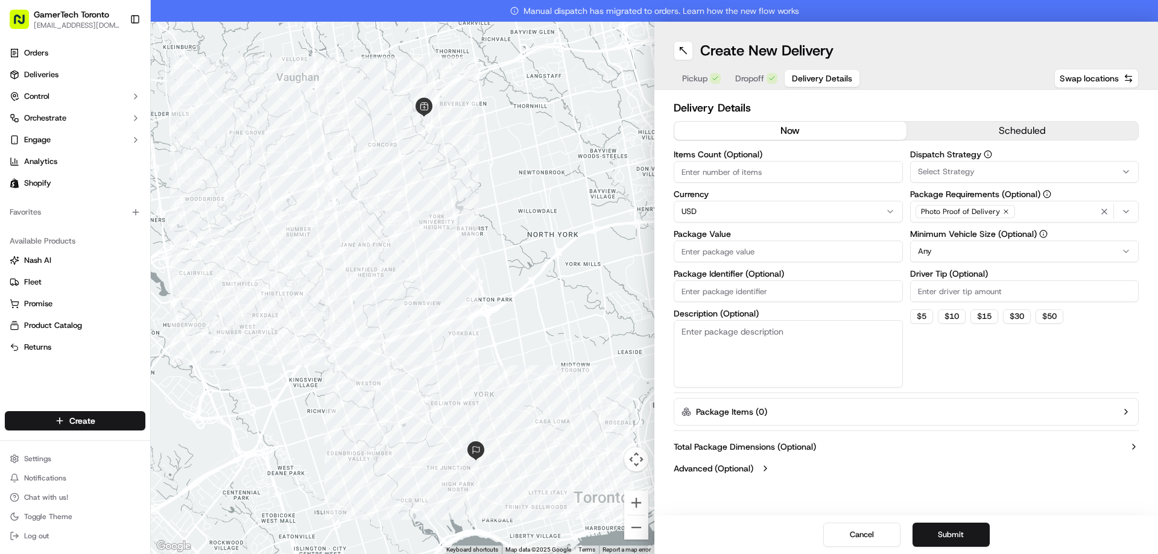
click at [801, 178] on input "Items Count (Optional)" at bounding box center [788, 172] width 229 height 22
type input "1"
click at [781, 251] on input "Package Value" at bounding box center [788, 252] width 229 height 22
click at [801, 216] on html "GamerTech Toronto [EMAIL_ADDRESS][DOMAIN_NAME] Toggle Sidebar Orders Deliveries…" at bounding box center [579, 277] width 1158 height 554
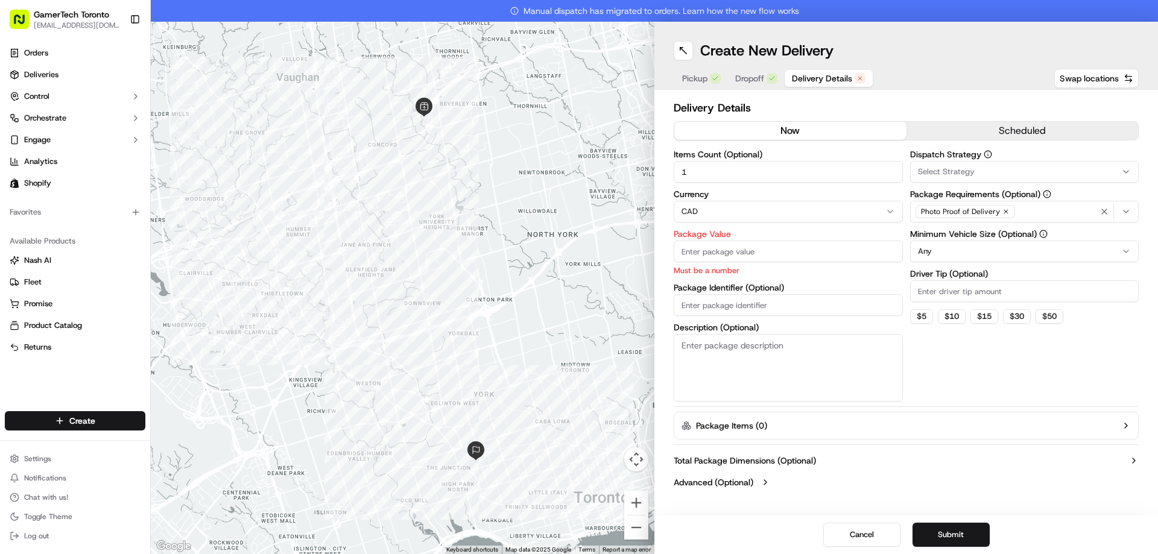
click at [789, 251] on input "Package Value" at bounding box center [788, 252] width 229 height 22
type input "10"
click at [927, 291] on input "Driver Tip (Optional)" at bounding box center [1024, 291] width 229 height 22
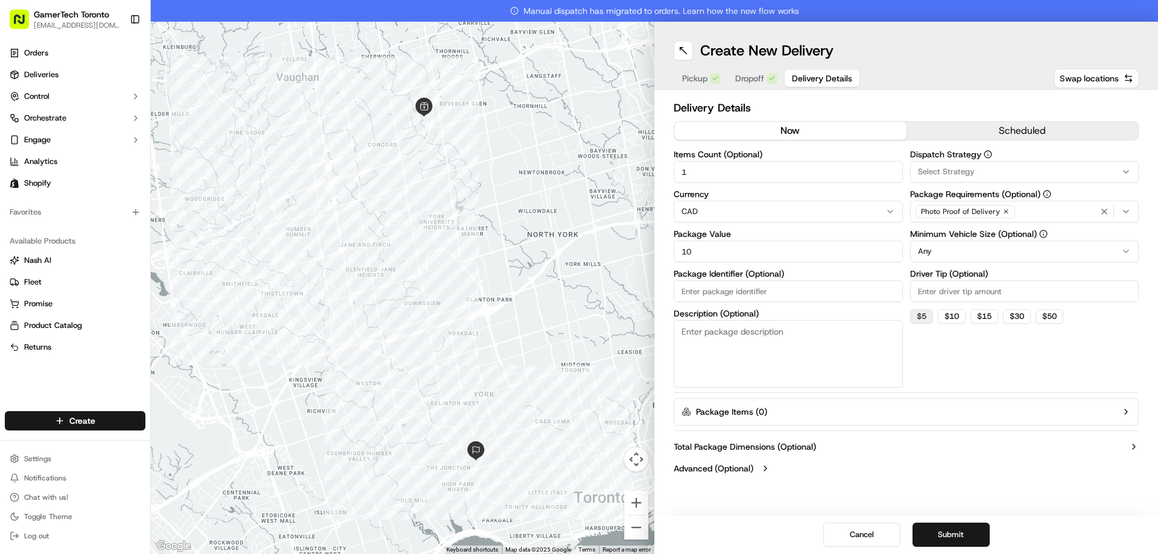
click at [924, 309] on button "$ 5" at bounding box center [921, 316] width 23 height 14
type input "5"
click at [923, 313] on button "$ 5" at bounding box center [921, 316] width 23 height 14
click at [937, 340] on div "Dispatch Strategy Select Strategy Package Requirements (Optional) Photo Proof o…" at bounding box center [1024, 269] width 229 height 238
click at [1006, 214] on icon "button" at bounding box center [1005, 211] width 7 height 7
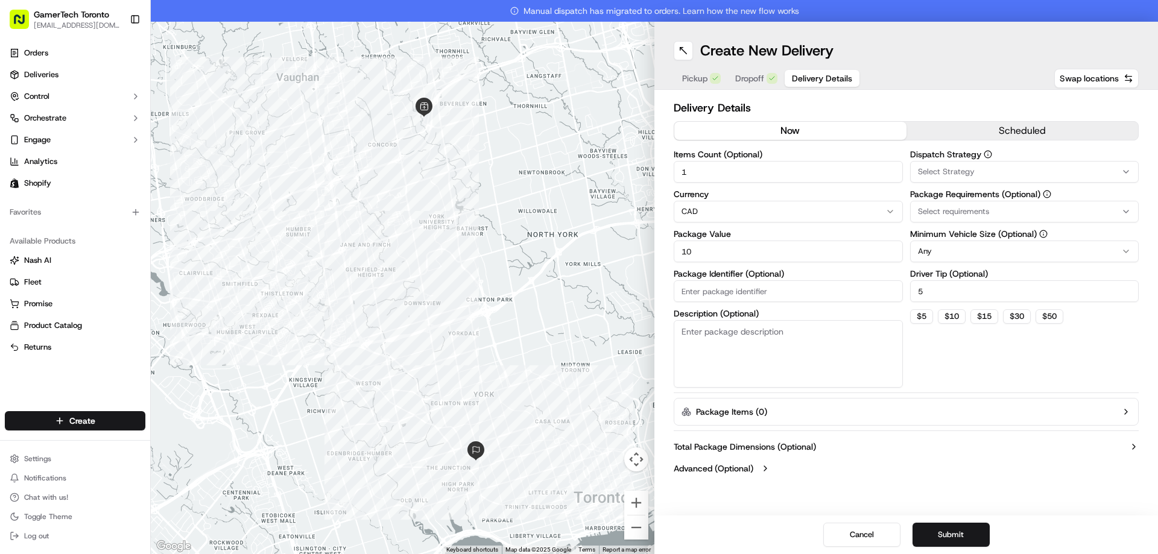
click at [1018, 211] on div "Select requirements" at bounding box center [1024, 211] width 223 height 11
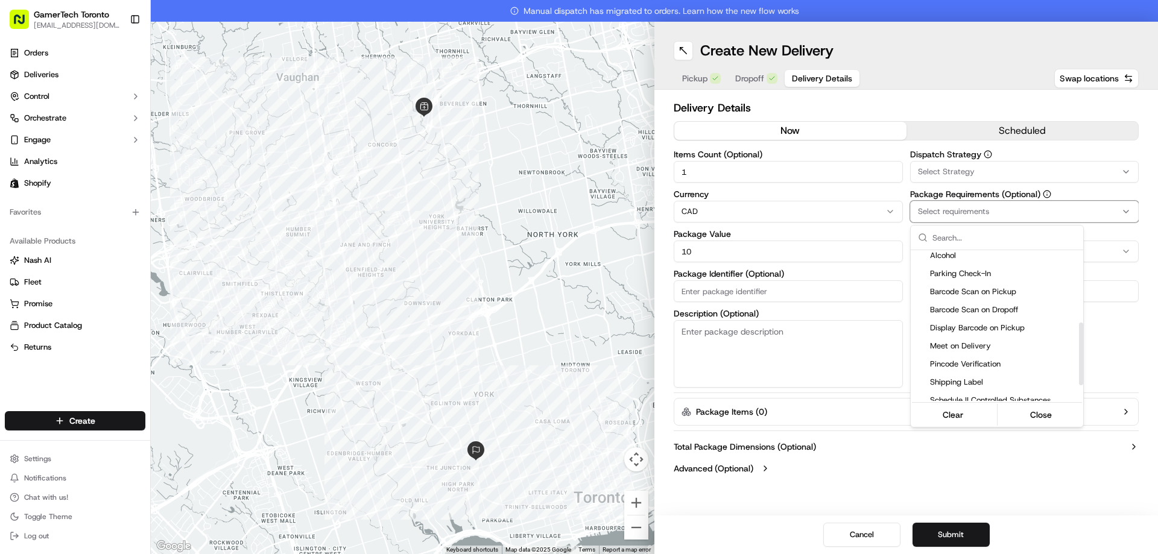
scroll to position [181, 0]
click at [986, 300] on span "Meet on Delivery" at bounding box center [1004, 295] width 148 height 11
click at [986, 317] on span "Pincode Verification" at bounding box center [1004, 313] width 148 height 11
click at [1024, 411] on button "Close" at bounding box center [1041, 414] width 83 height 17
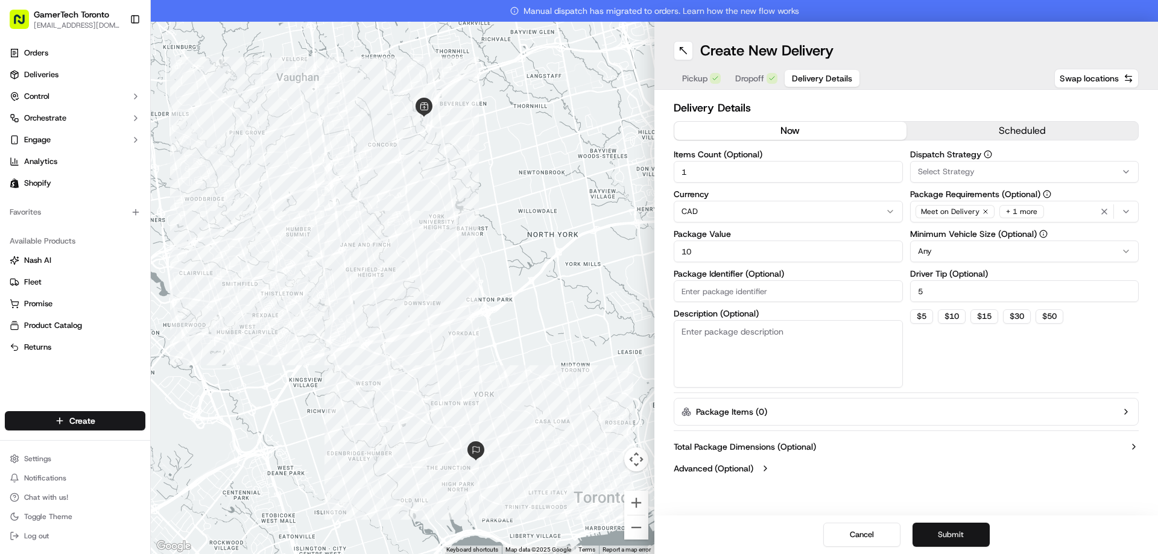
click at [938, 523] on button "Submit" at bounding box center [950, 535] width 77 height 24
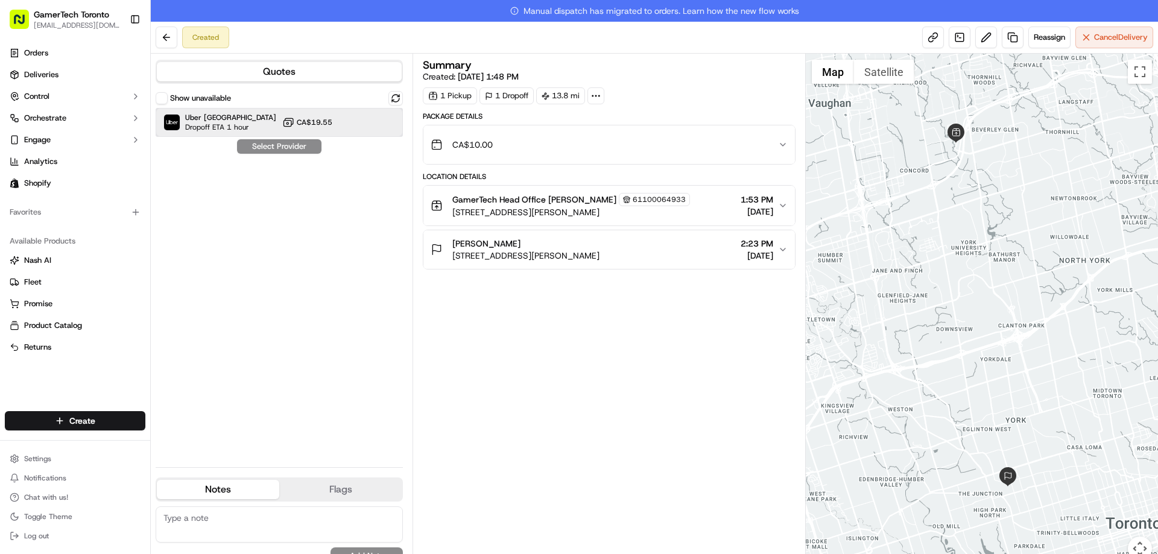
click at [252, 119] on div "Uber Canada Dropoff ETA 1 hour CA$19.55" at bounding box center [279, 122] width 247 height 29
click at [267, 143] on button "Assign Provider" at bounding box center [279, 146] width 86 height 14
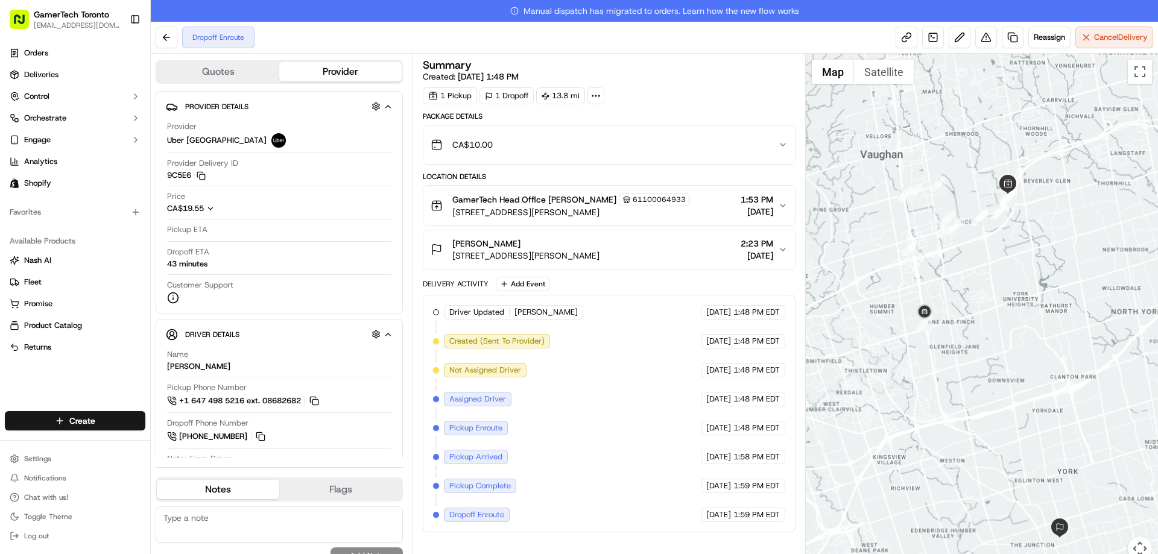
drag, startPoint x: 856, startPoint y: 179, endPoint x: 940, endPoint y: 193, distance: 85.0
click at [940, 193] on div at bounding box center [982, 315] width 353 height 522
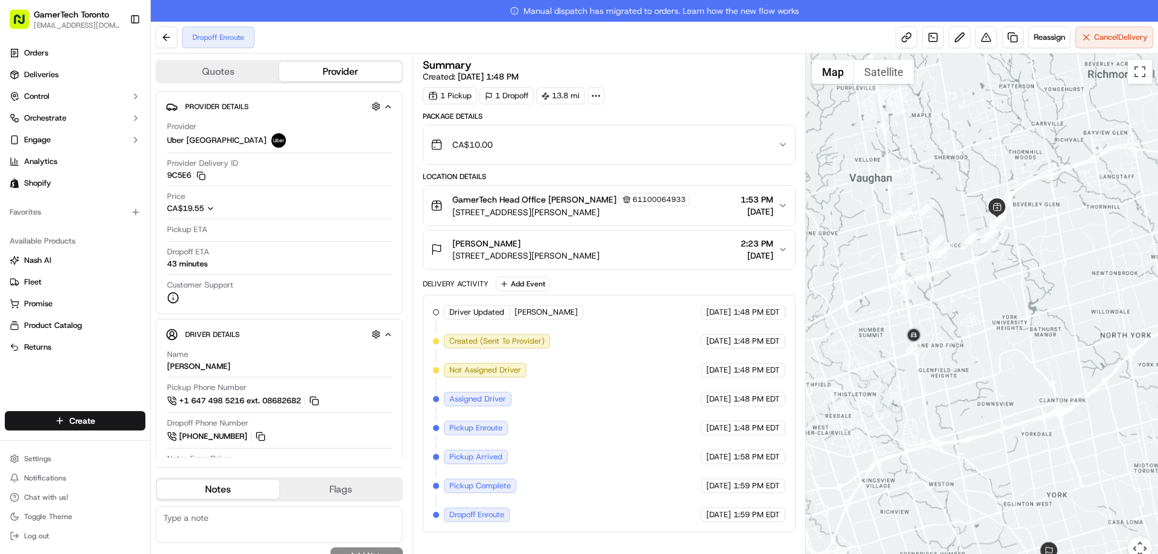
drag, startPoint x: 976, startPoint y: 358, endPoint x: 975, endPoint y: 286, distance: 71.8
click at [975, 286] on div at bounding box center [982, 315] width 353 height 522
